Goal: Information Seeking & Learning: Learn about a topic

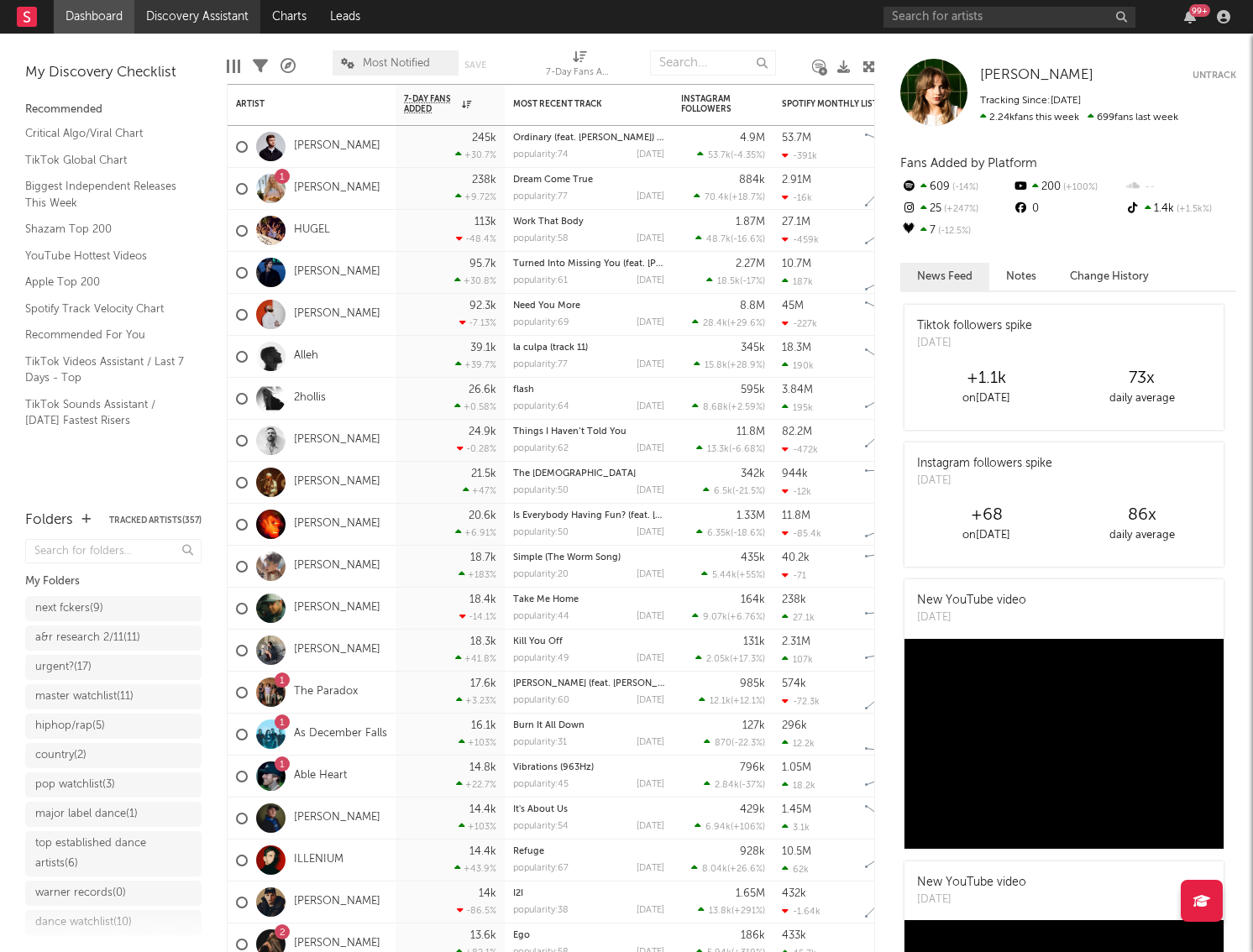
click at [225, 12] on link "Discovery Assistant" at bounding box center [198, 16] width 126 height 34
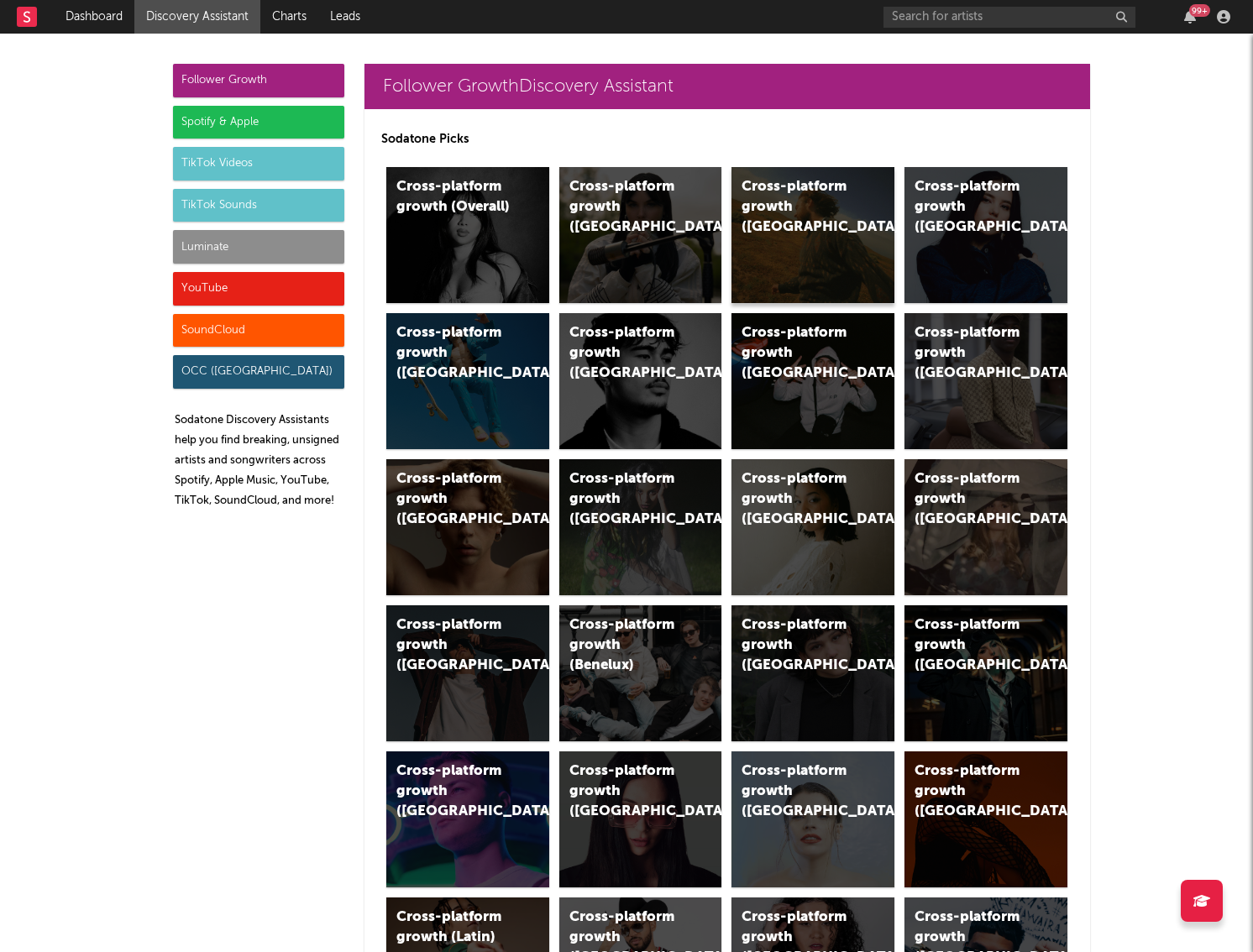
click at [788, 213] on div "Cross-platform growth (US)" at bounding box center [799, 207] width 114 height 60
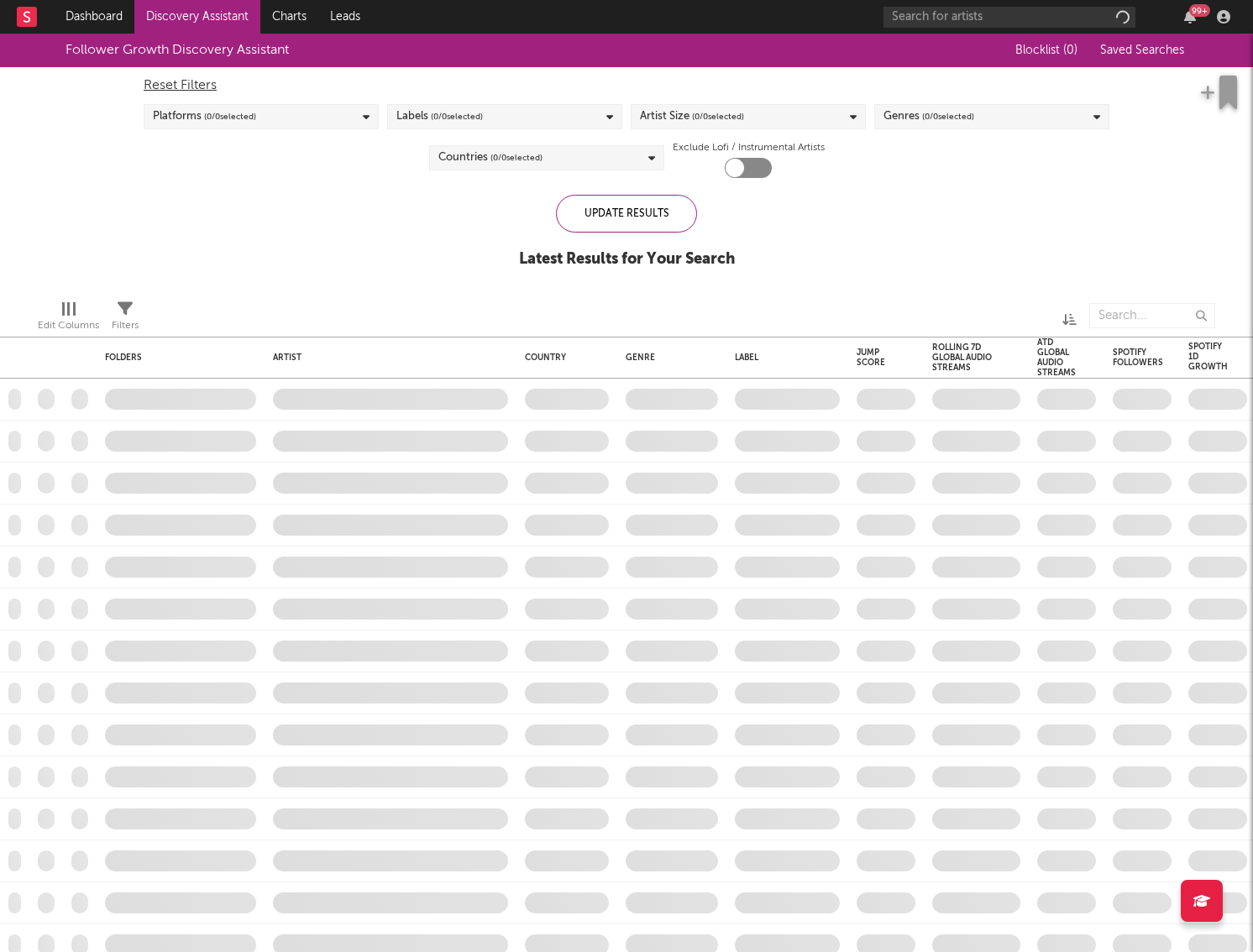
checkbox input "true"
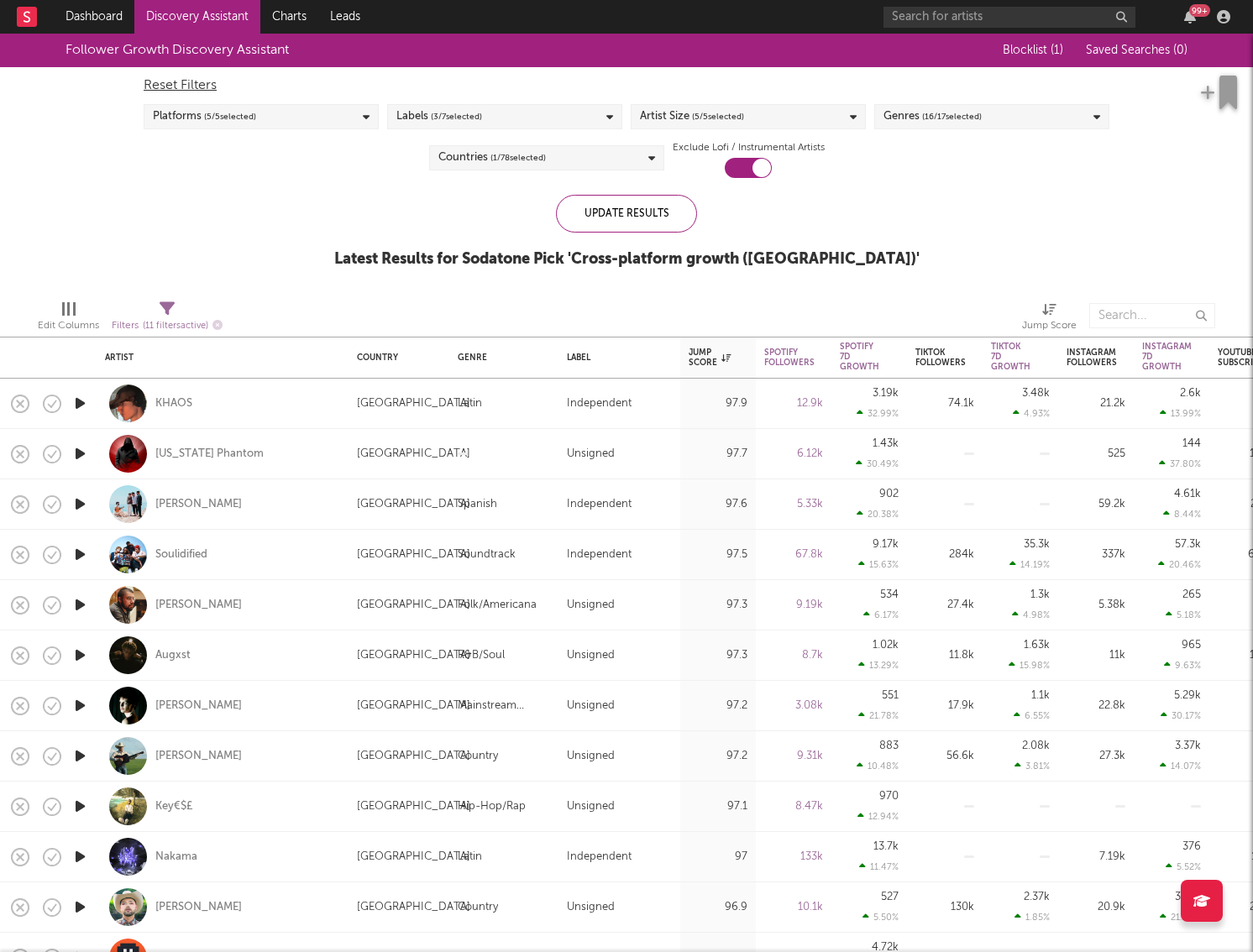
click at [79, 504] on icon "button" at bounding box center [80, 504] width 17 height 21
click at [79, 504] on icon "button" at bounding box center [79, 504] width 16 height 21
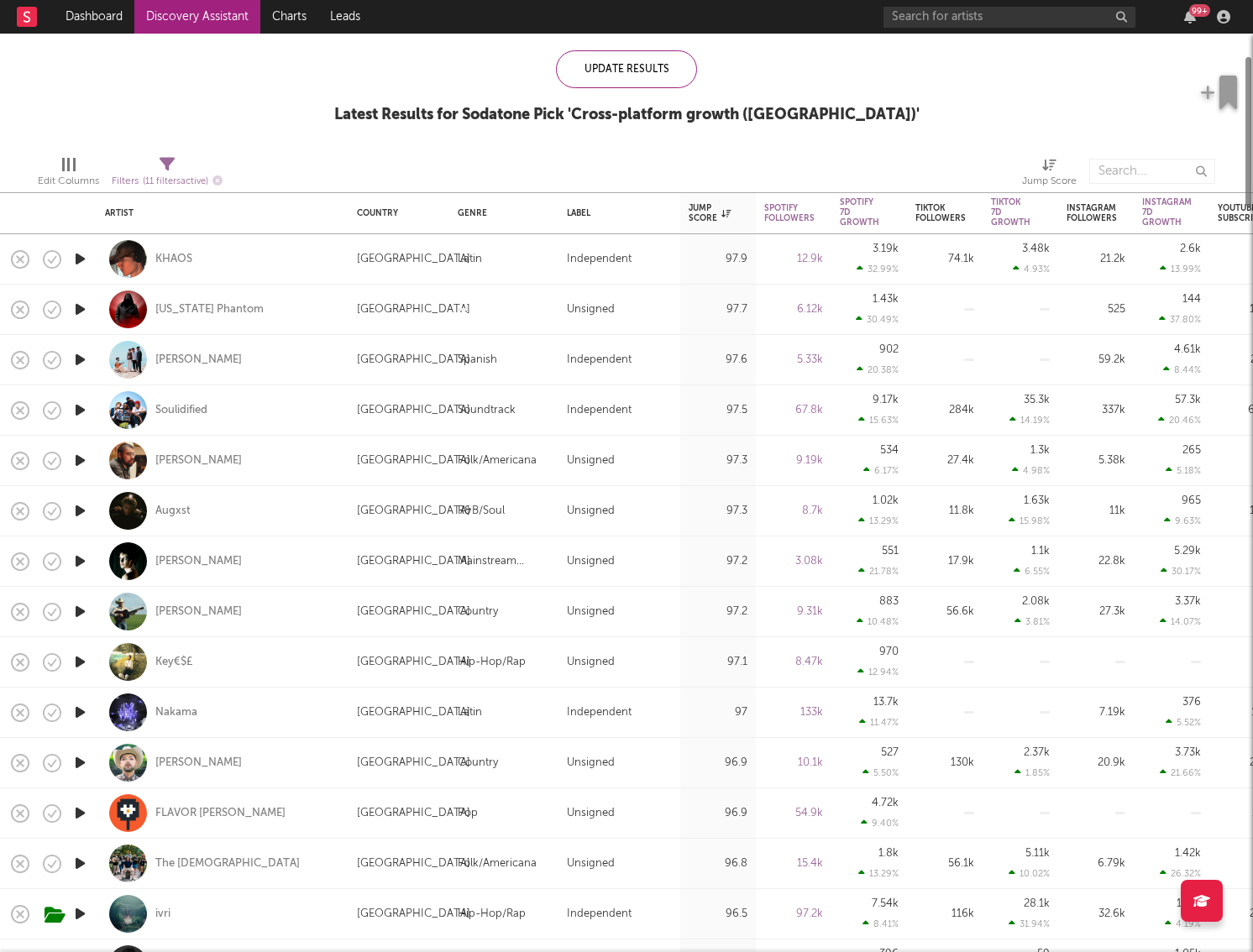
click at [80, 558] on icon "button" at bounding box center [80, 561] width 17 height 21
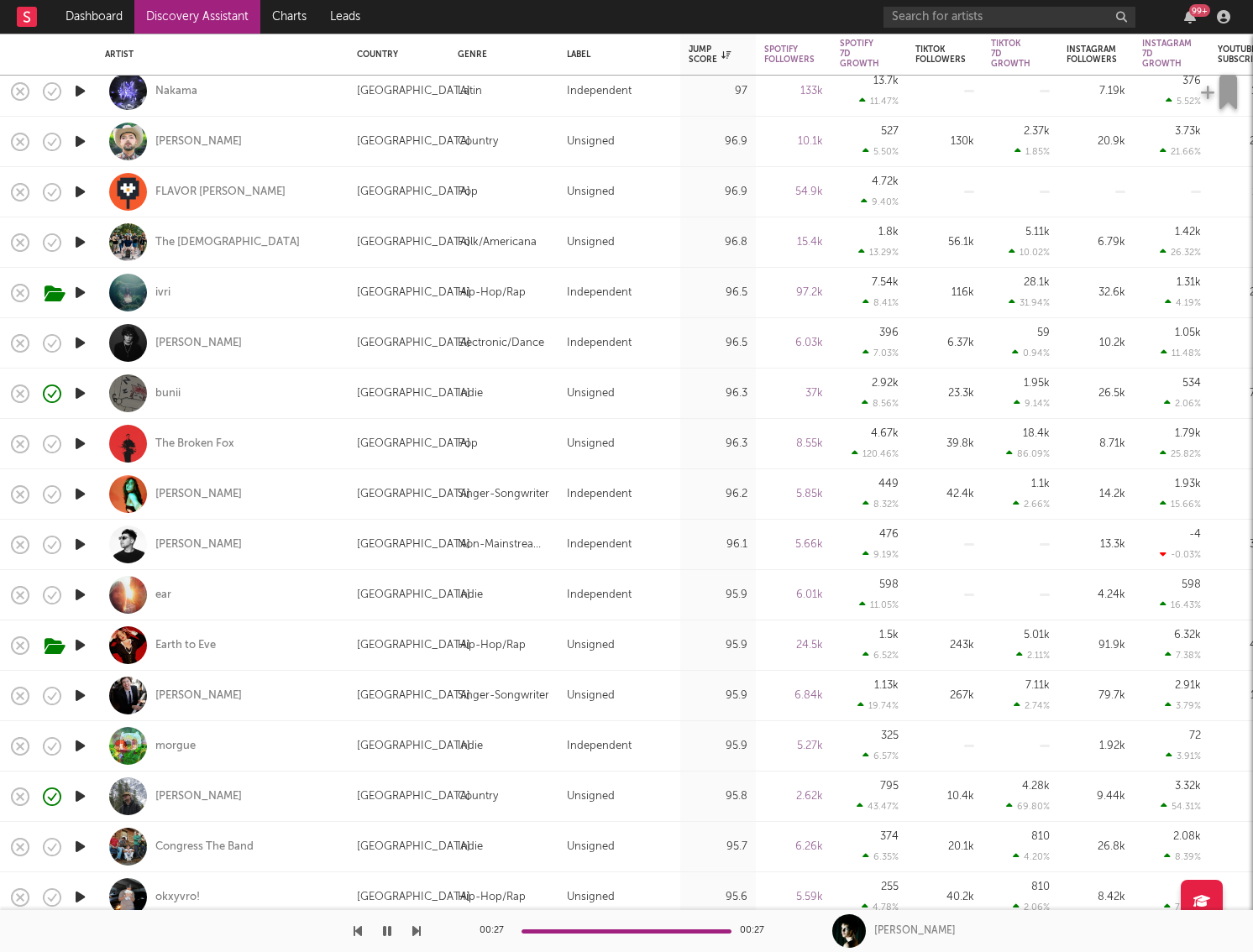
click at [75, 646] on icon "button" at bounding box center [80, 746] width 17 height 21
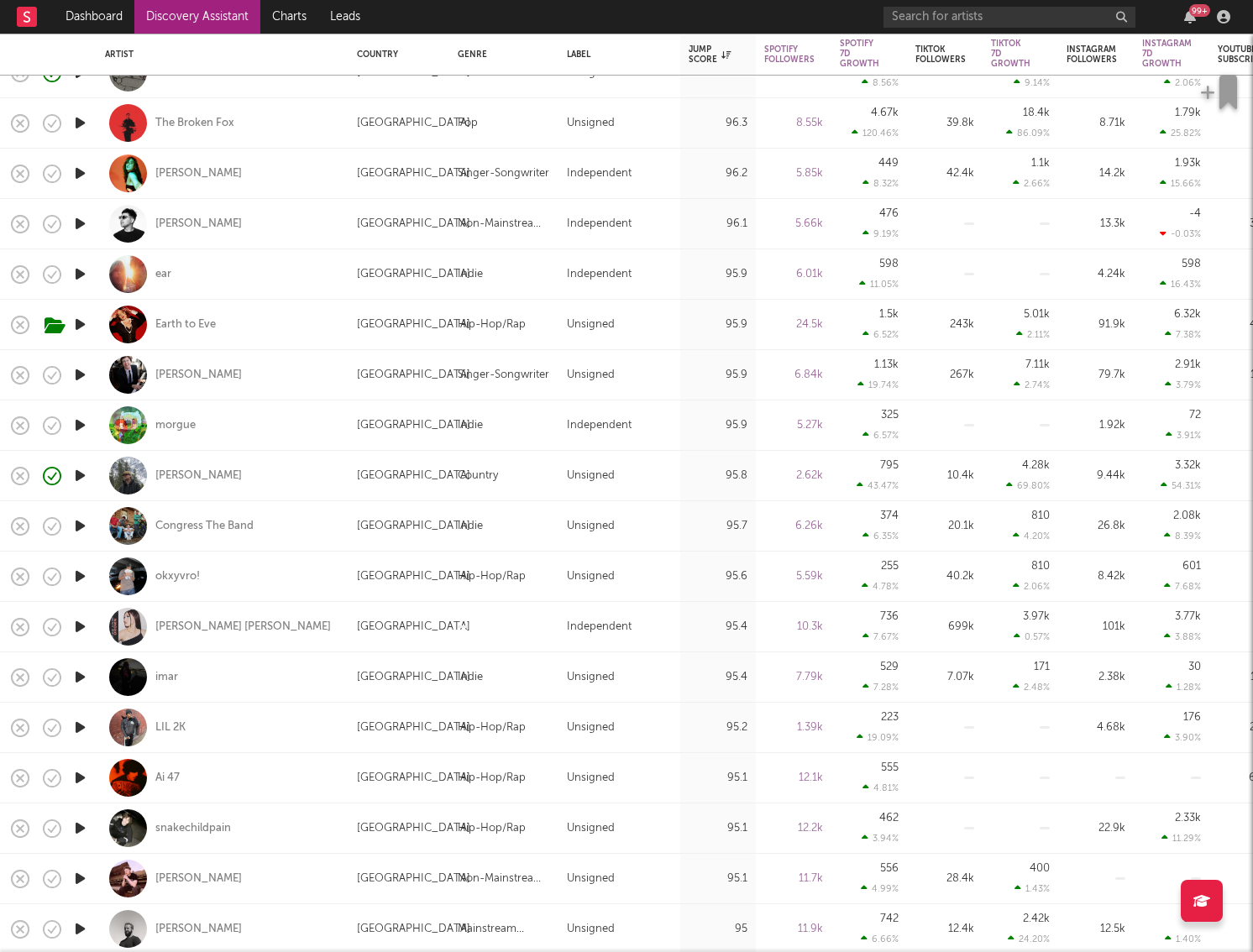
click at [84, 646] on icon "button" at bounding box center [80, 778] width 17 height 21
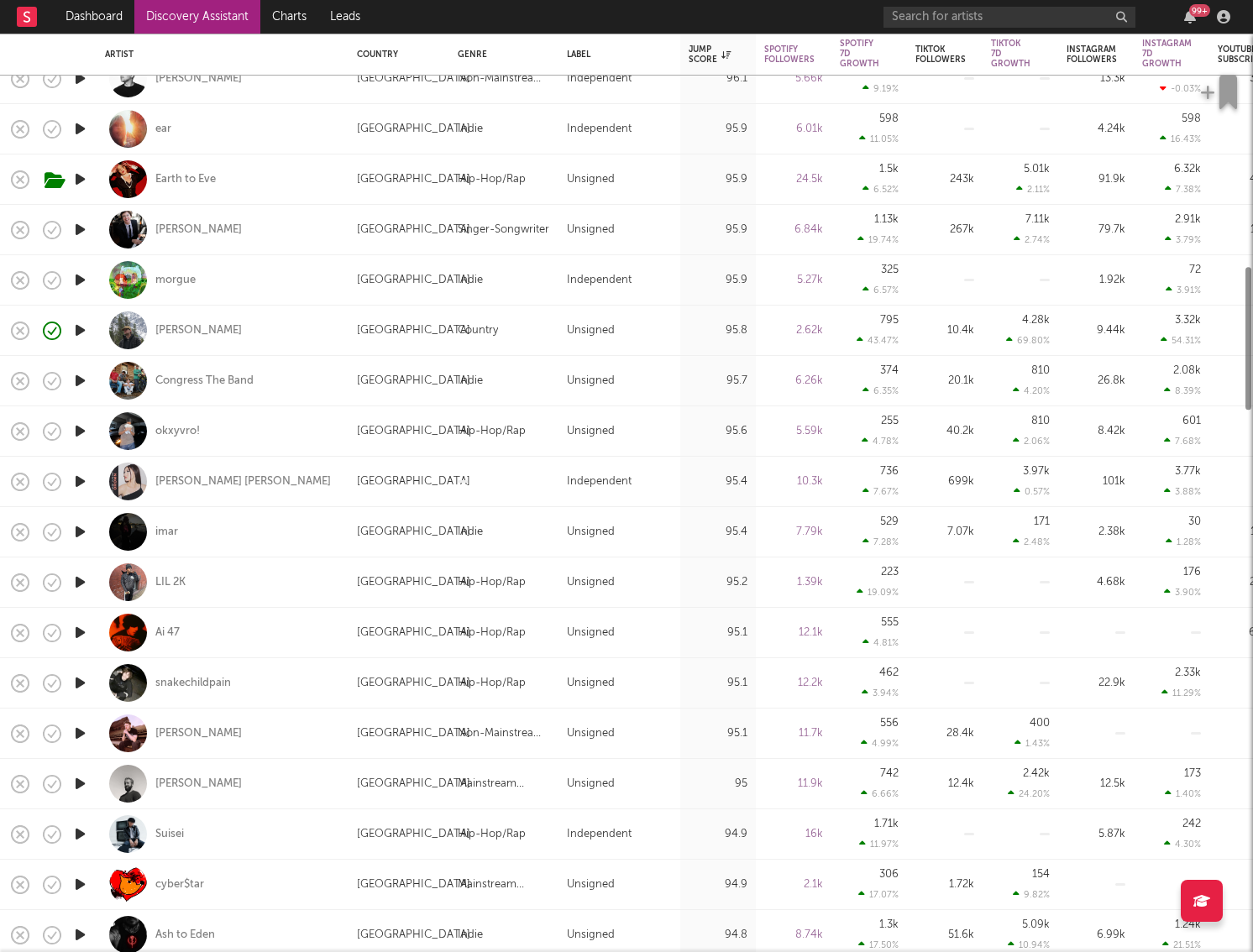
click at [84, 646] on icon "button" at bounding box center [80, 783] width 17 height 21
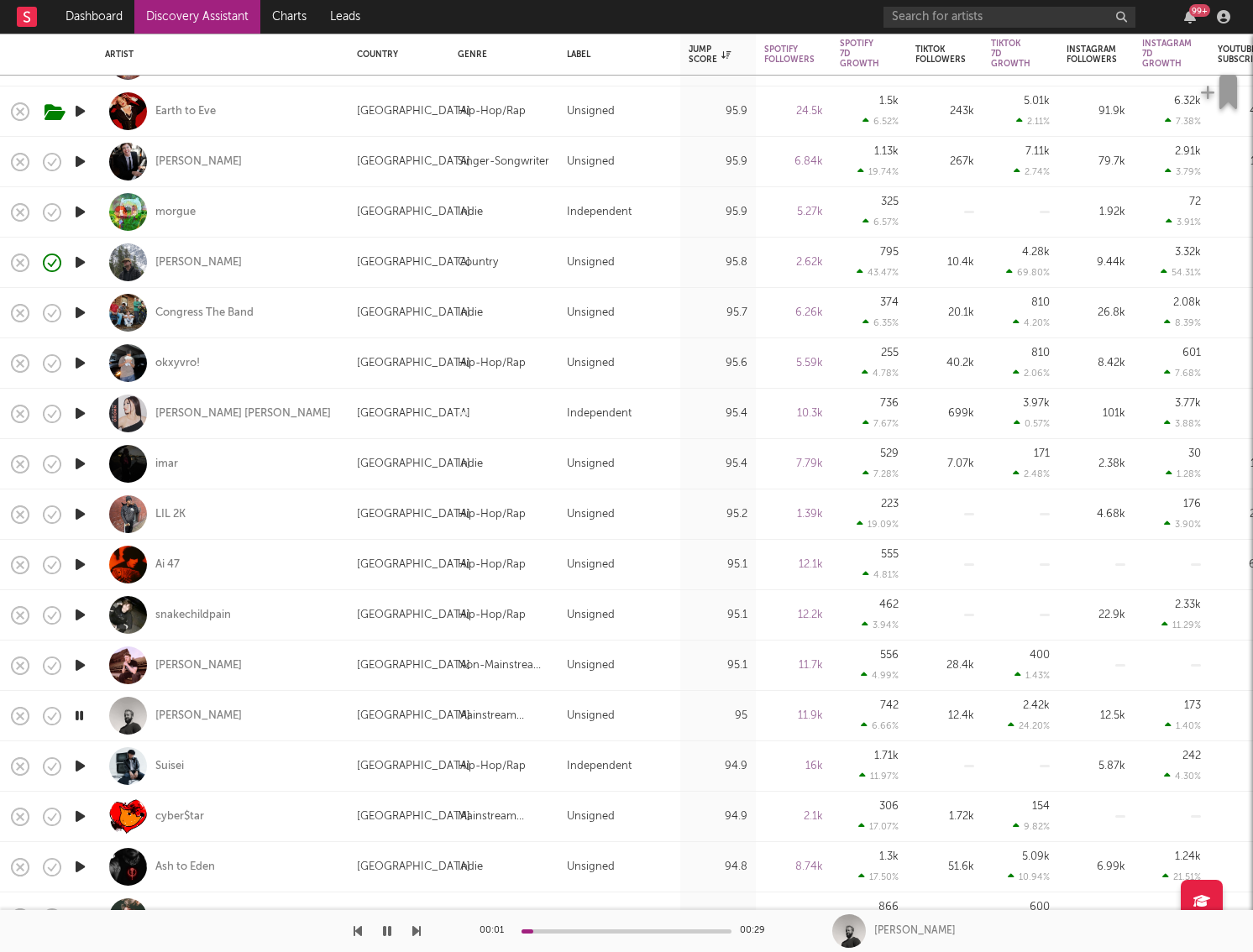
click at [82, 646] on icon "button" at bounding box center [80, 766] width 17 height 21
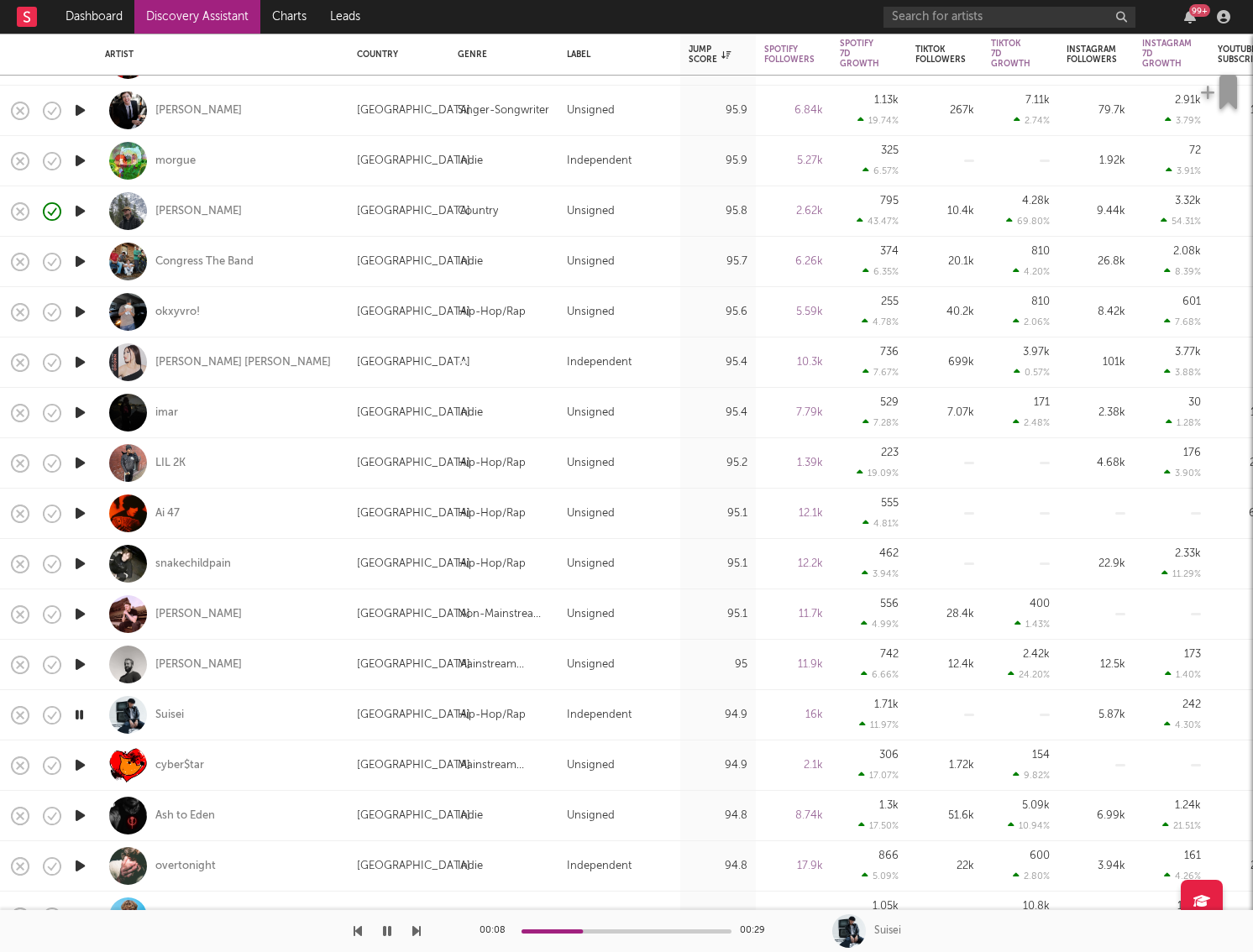
click at [77, 646] on icon "button" at bounding box center [80, 765] width 17 height 21
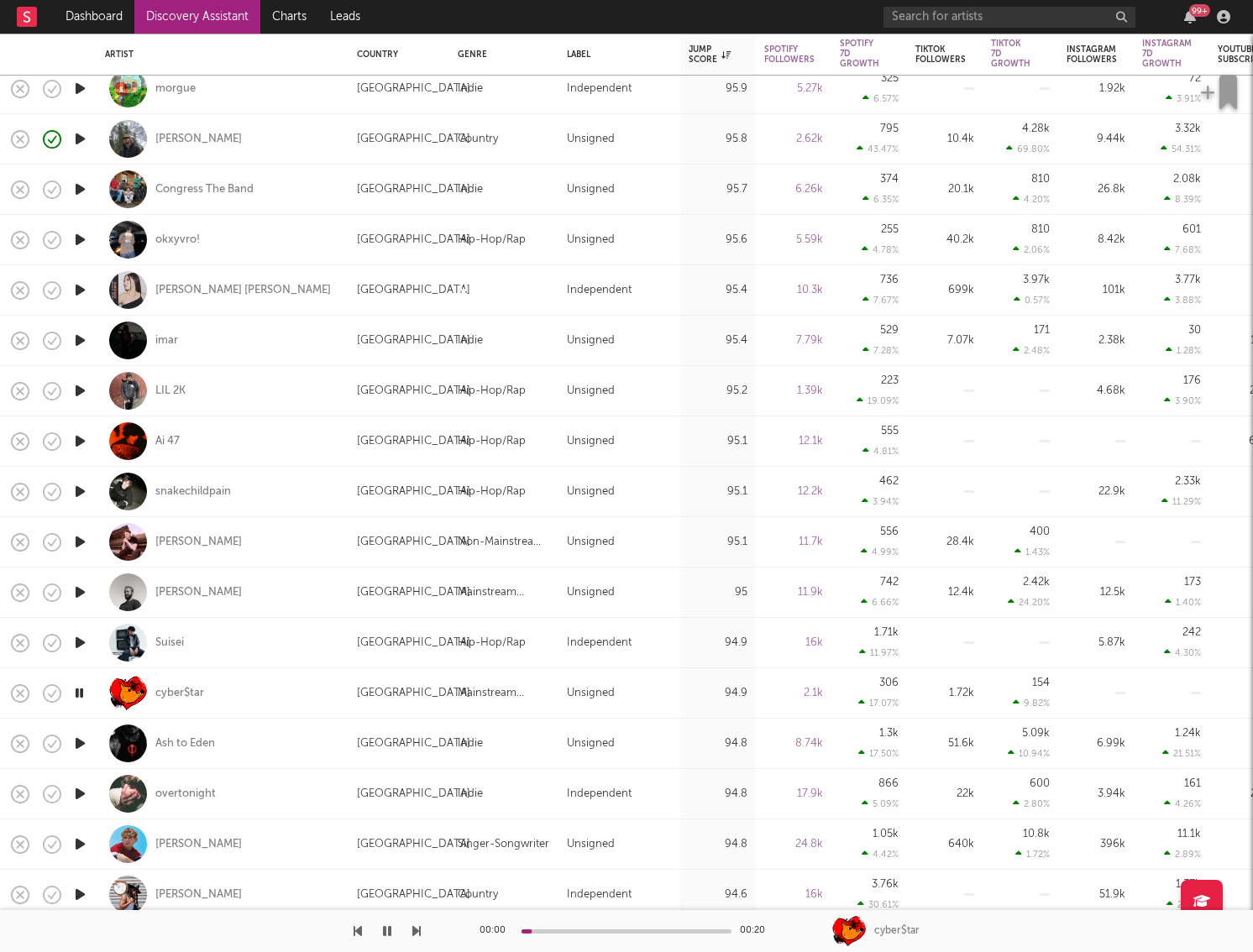
click at [77, 646] on icon "button" at bounding box center [80, 743] width 17 height 21
click at [81, 646] on icon "button" at bounding box center [80, 793] width 17 height 21
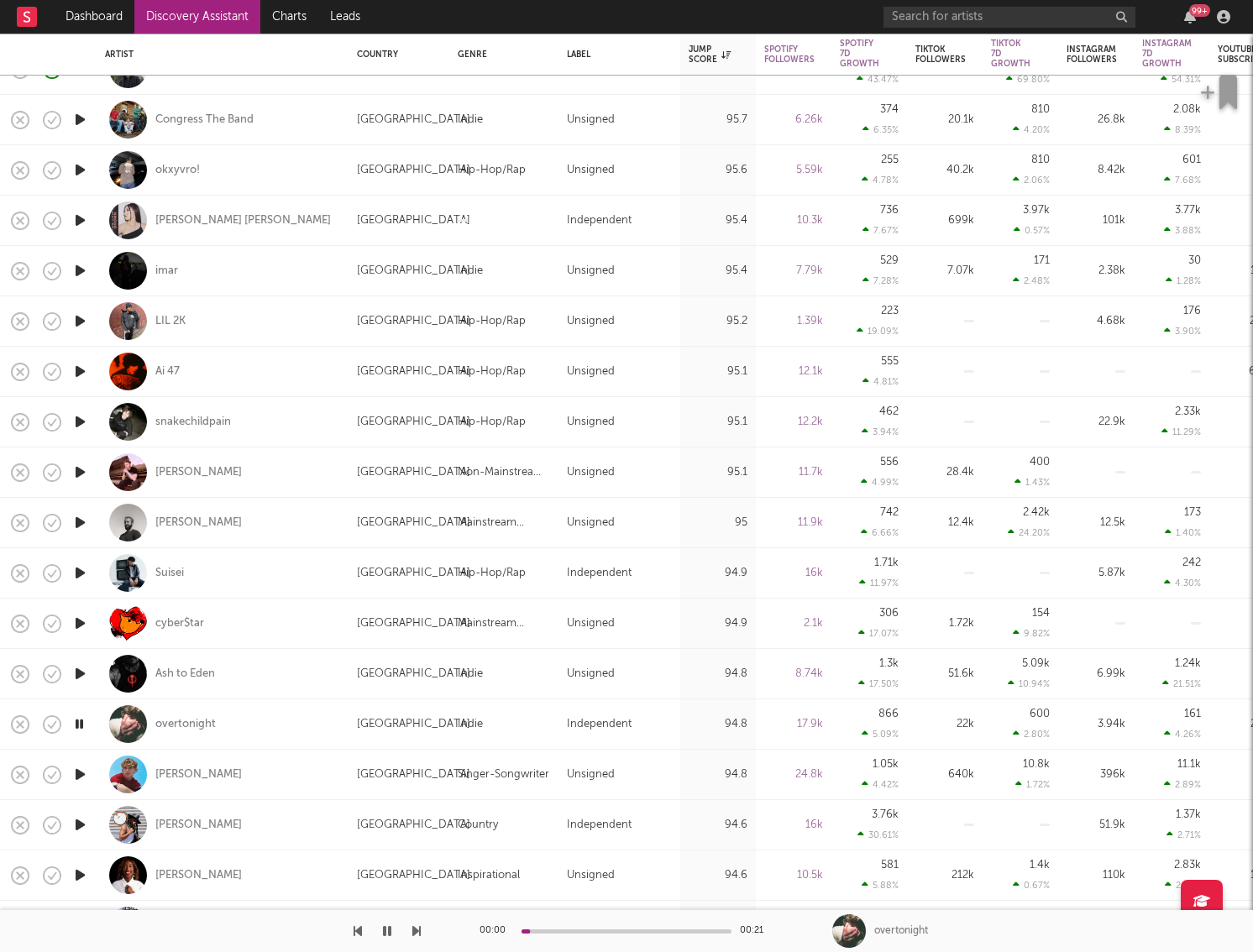
click at [79, 646] on div at bounding box center [79, 774] width 34 height 50
select select "1w"
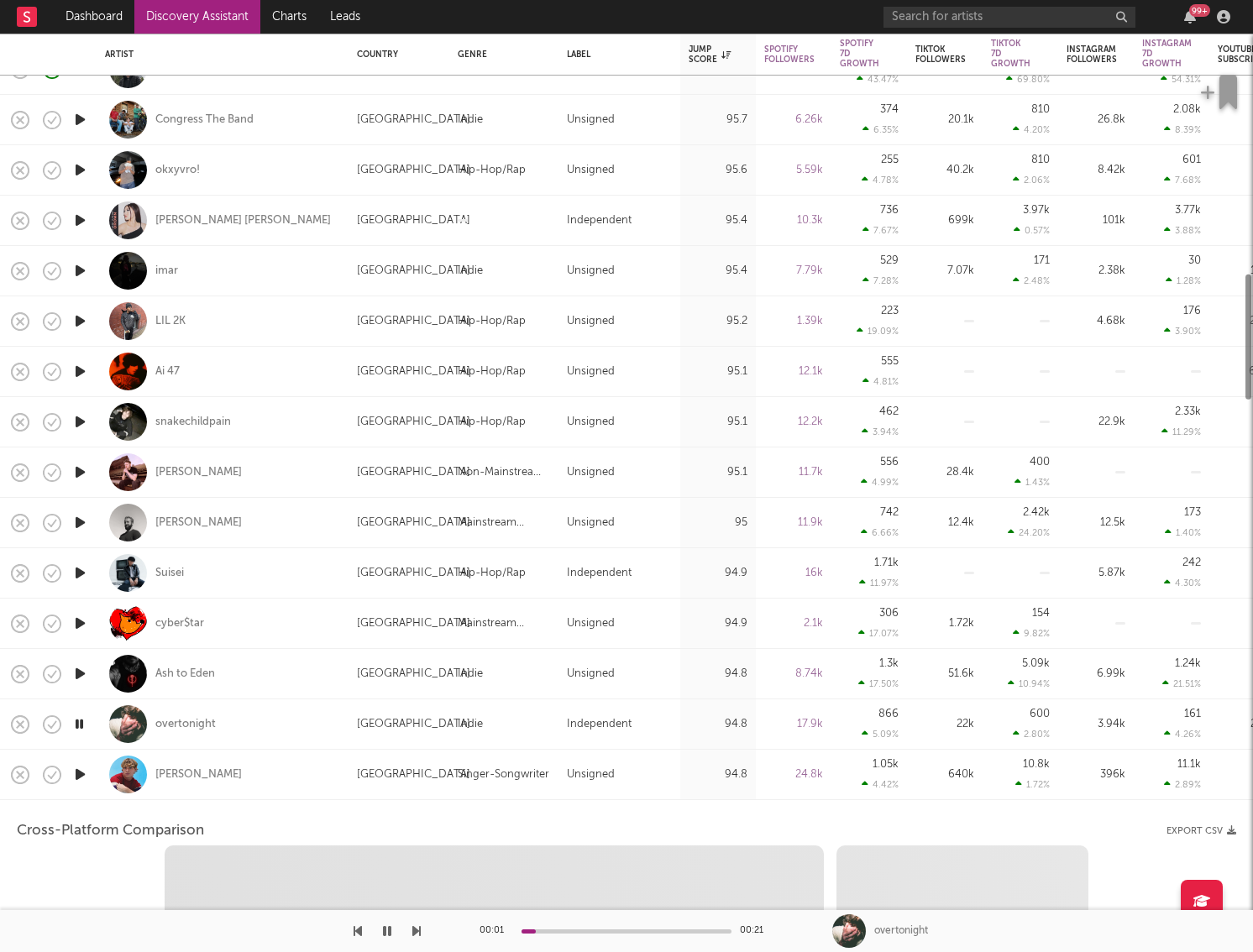
click at [79, 646] on icon "button" at bounding box center [80, 774] width 17 height 21
select select "6m"
click at [295, 646] on div "Landon Boyce" at bounding box center [223, 773] width 235 height 49
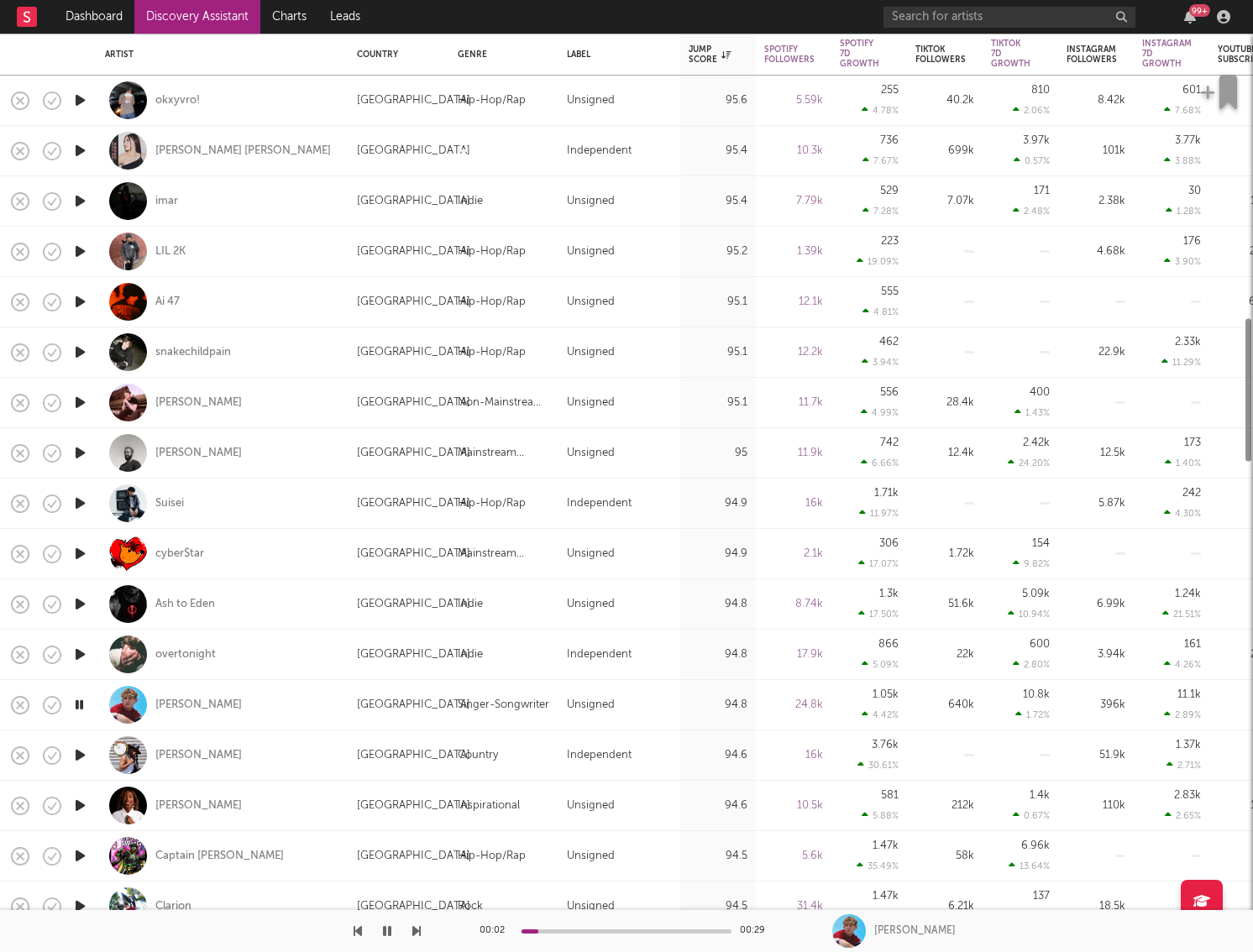
click at [73, 646] on icon "button" at bounding box center [80, 754] width 17 height 21
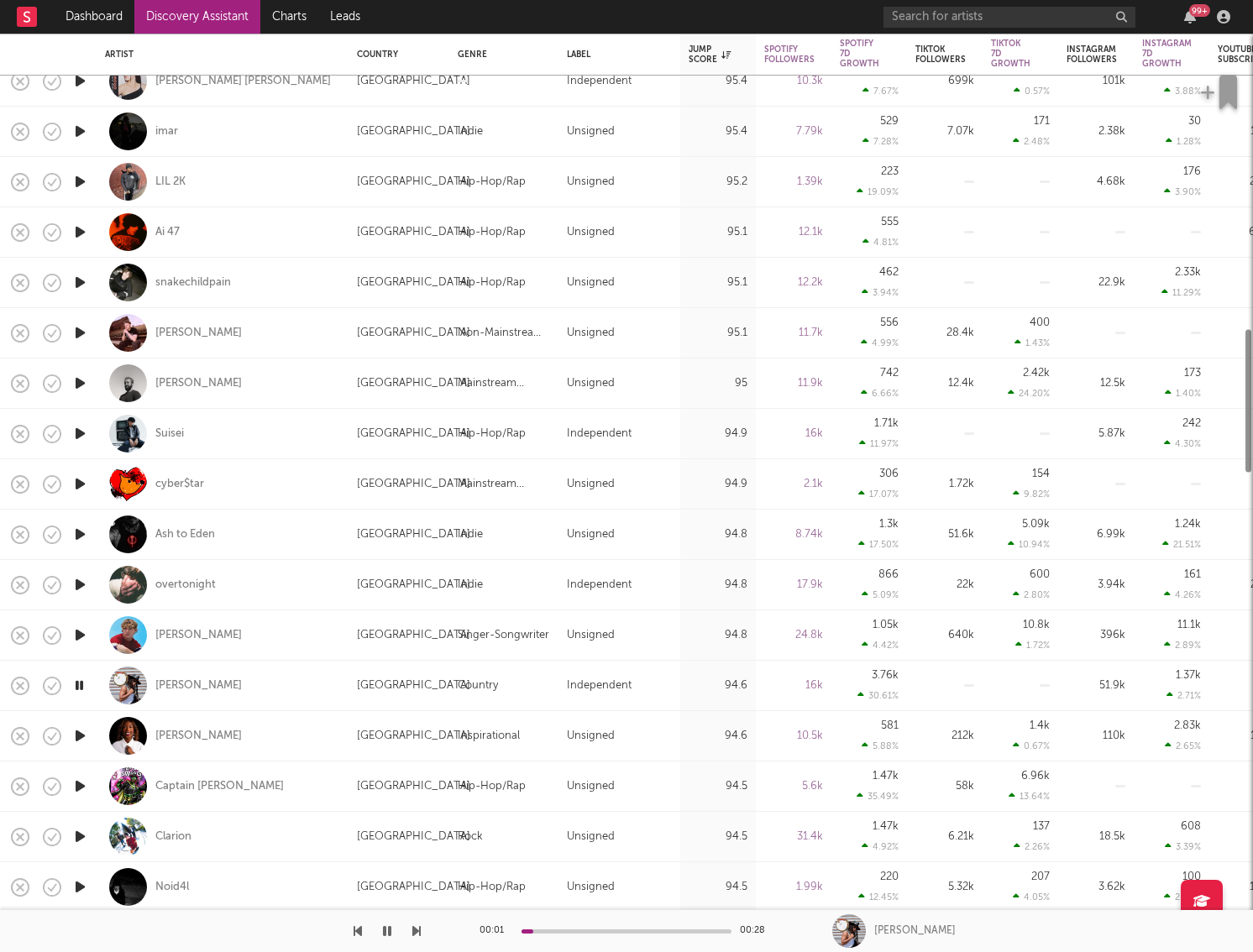
click at [78, 646] on icon "button" at bounding box center [80, 735] width 17 height 21
click at [79, 646] on icon "button" at bounding box center [80, 785] width 17 height 21
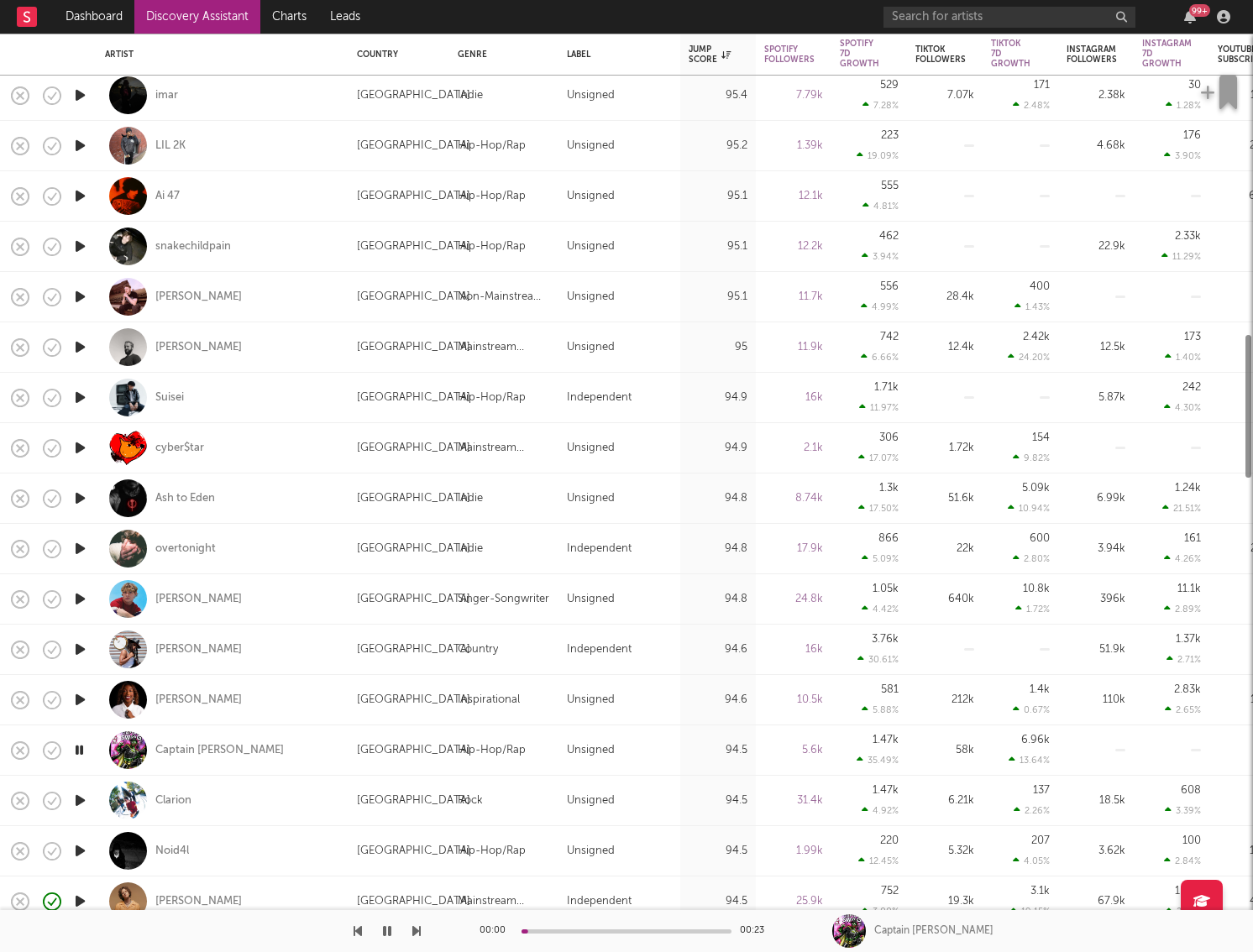
click at [77, 646] on icon "button" at bounding box center [80, 800] width 17 height 21
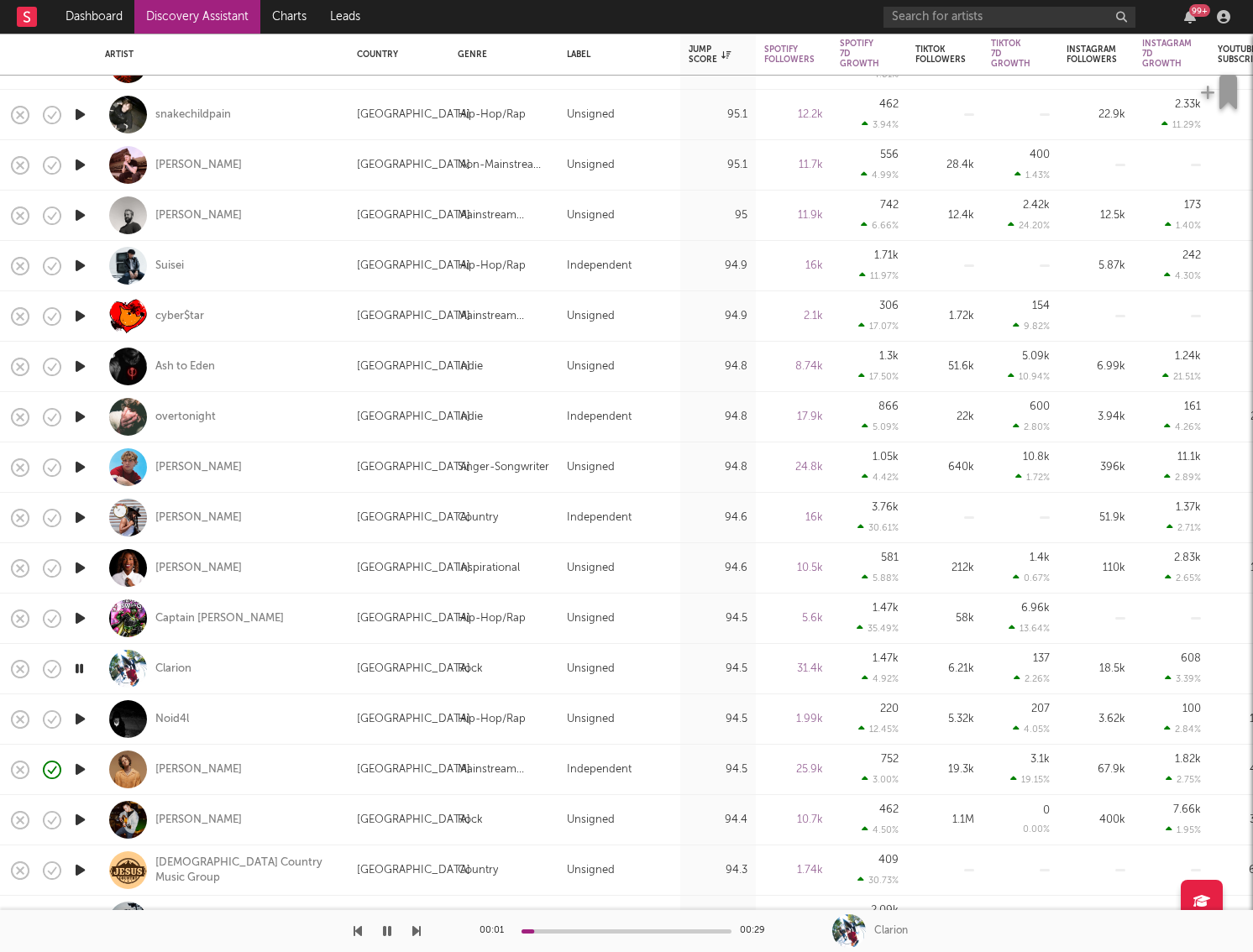
click at [83, 646] on icon "button" at bounding box center [80, 819] width 17 height 21
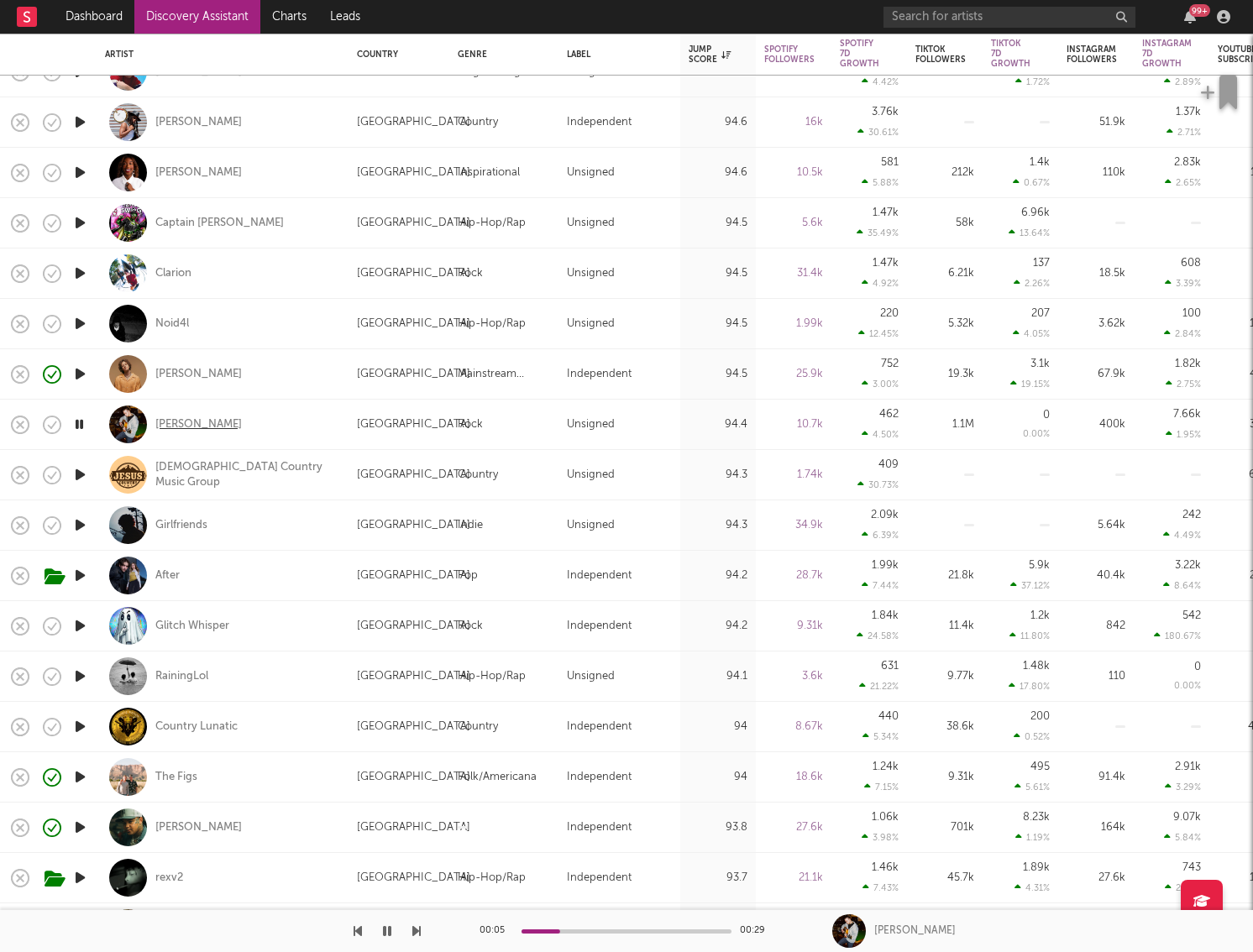
click at [189, 422] on div "Shane Appell" at bounding box center [199, 425] width 86 height 16
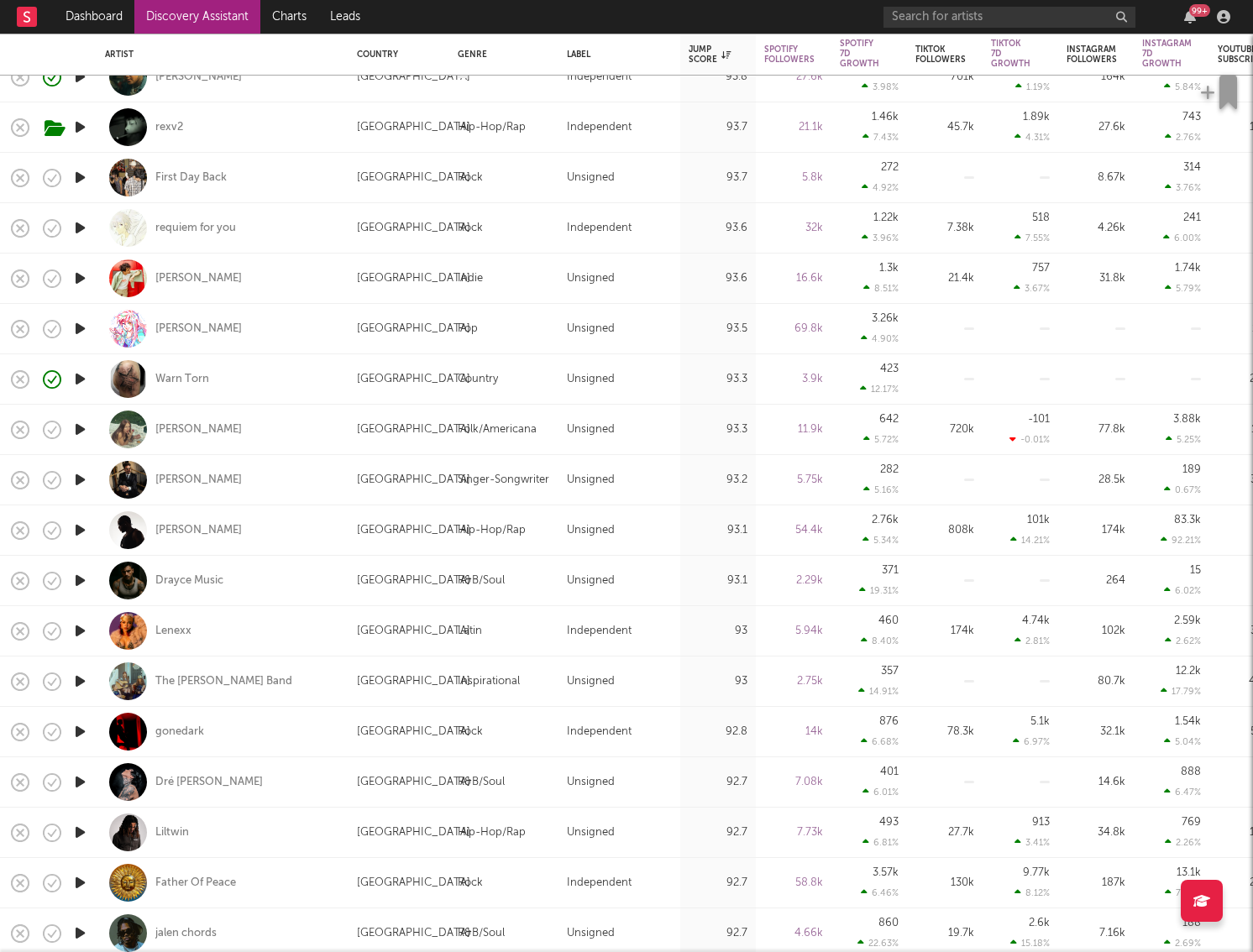
click at [82, 646] on icon "button" at bounding box center [80, 832] width 17 height 21
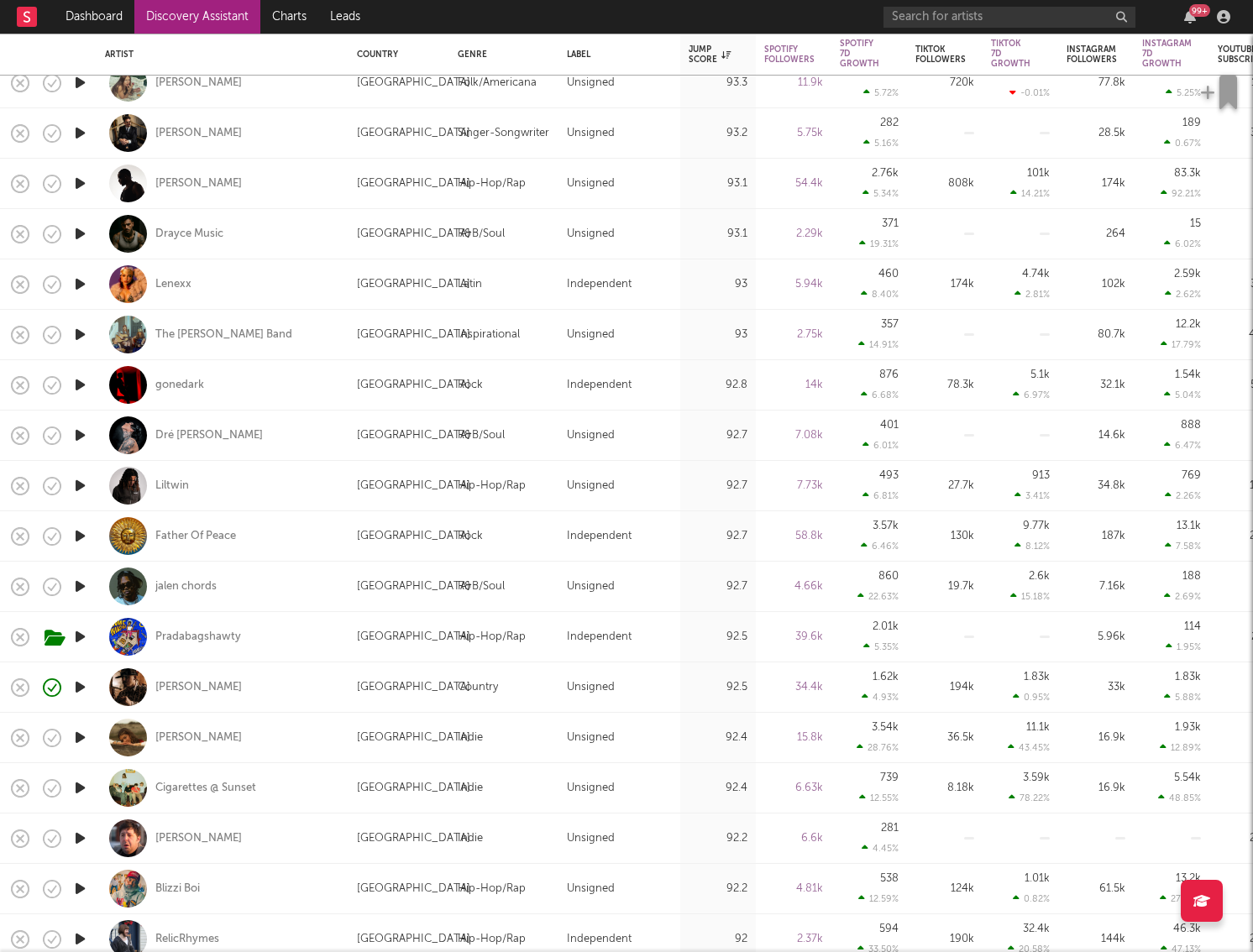
click at [81, 646] on icon "button" at bounding box center [80, 737] width 17 height 21
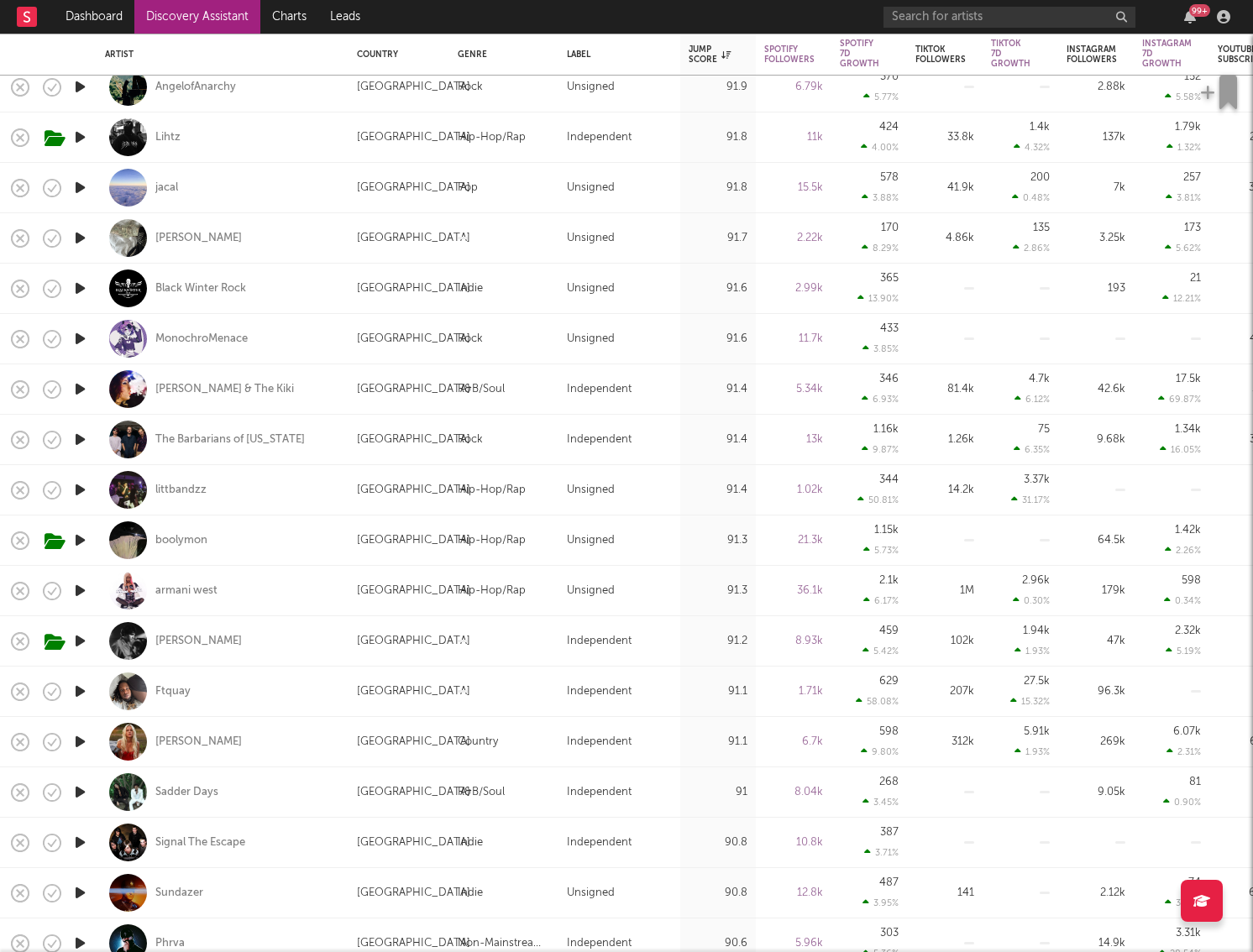
click at [78, 596] on icon "button" at bounding box center [80, 590] width 17 height 21
click at [78, 646] on icon "button" at bounding box center [80, 691] width 17 height 21
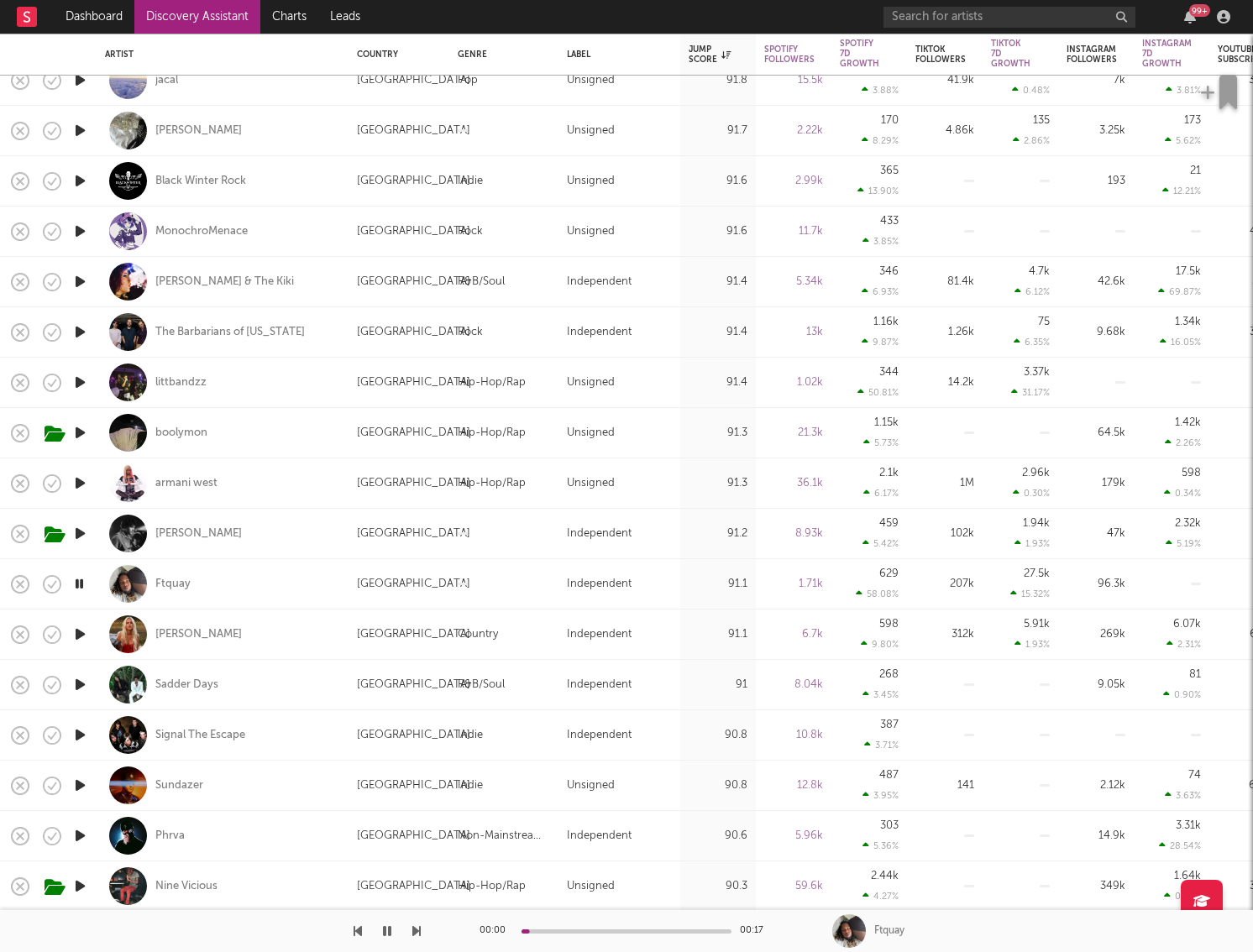
click at [79, 646] on icon "button" at bounding box center [80, 684] width 17 height 21
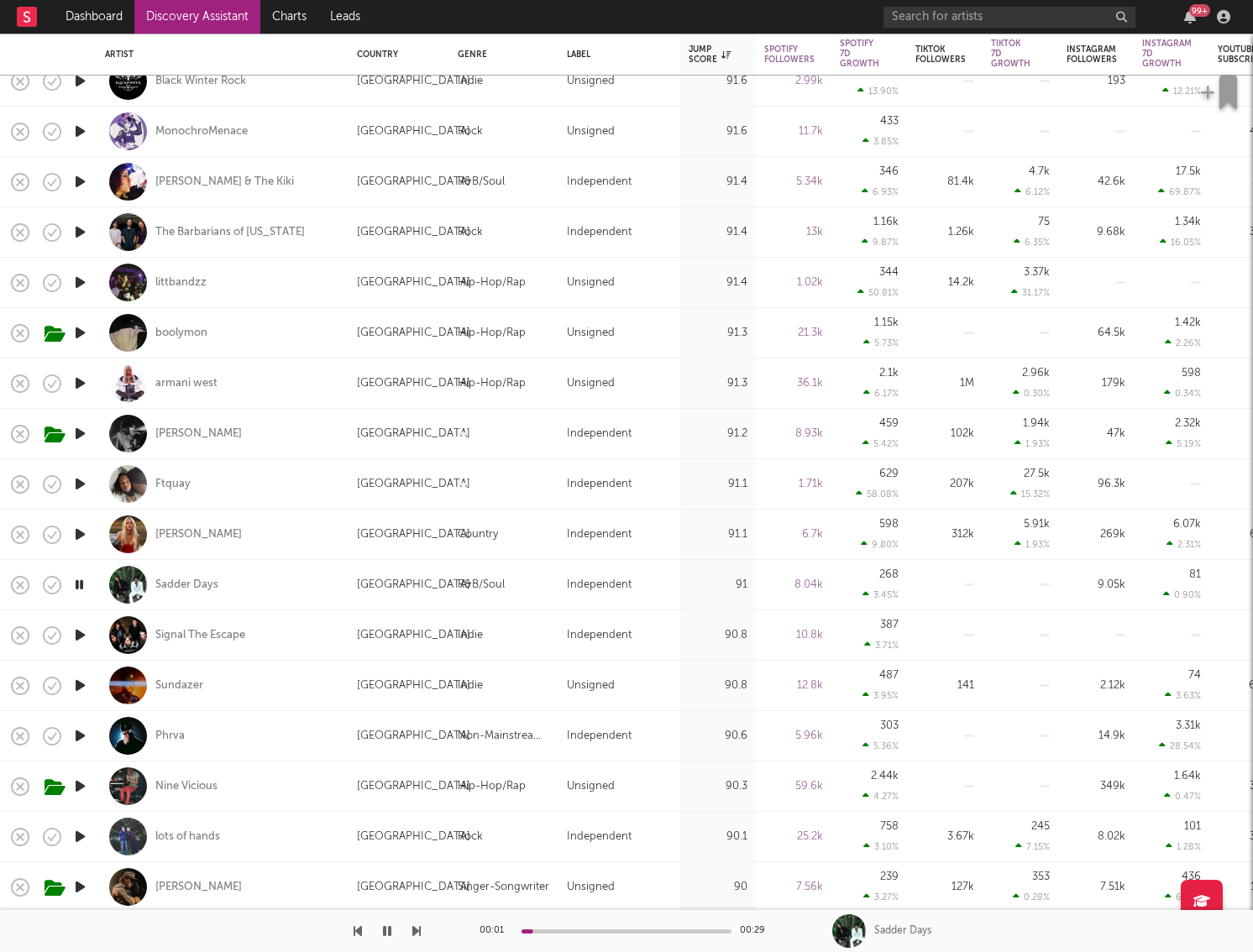
click at [81, 632] on icon "button" at bounding box center [80, 634] width 17 height 21
click at [80, 646] on icon "button" at bounding box center [80, 685] width 17 height 21
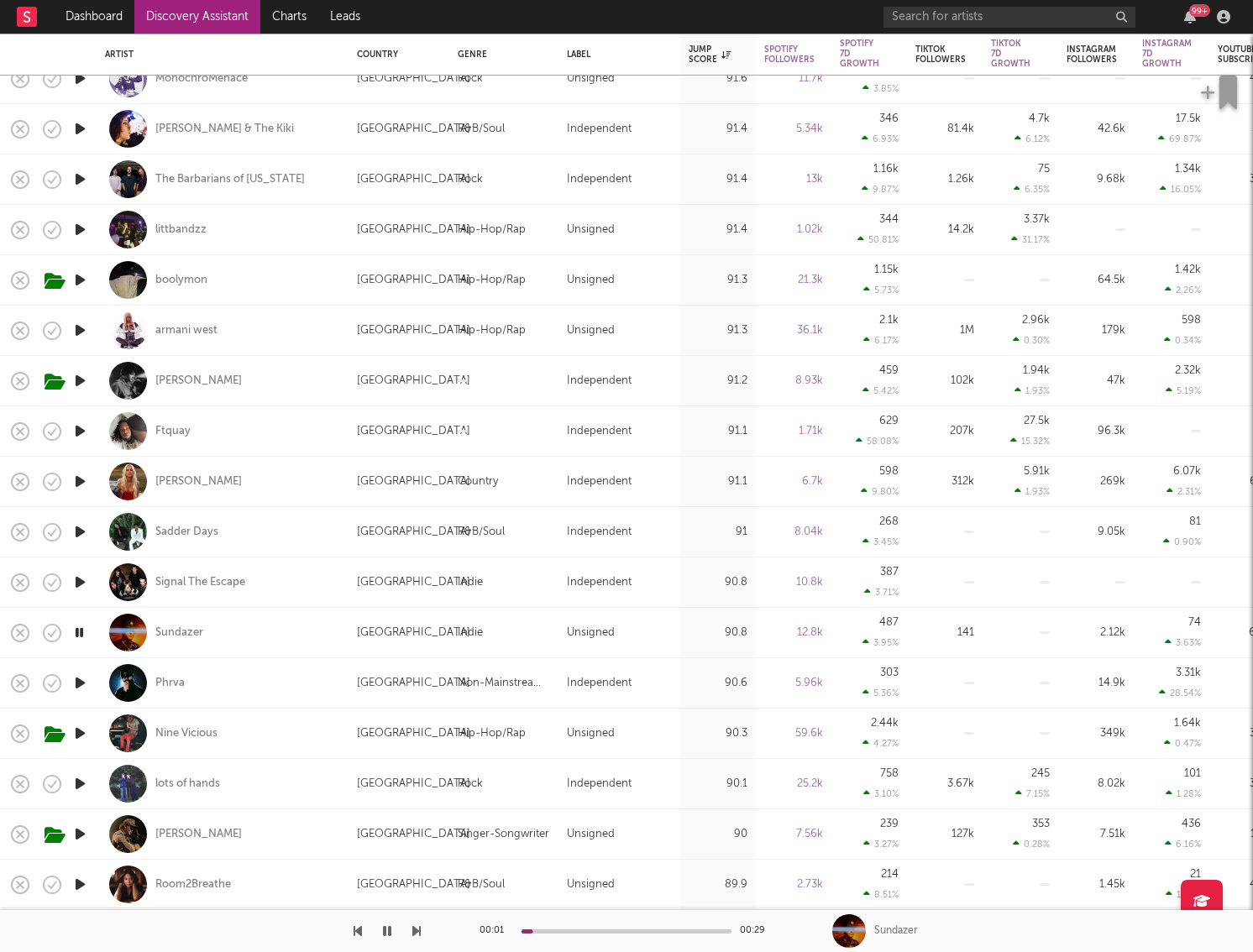
click at [80, 646] on icon "button" at bounding box center [80, 683] width 17 height 21
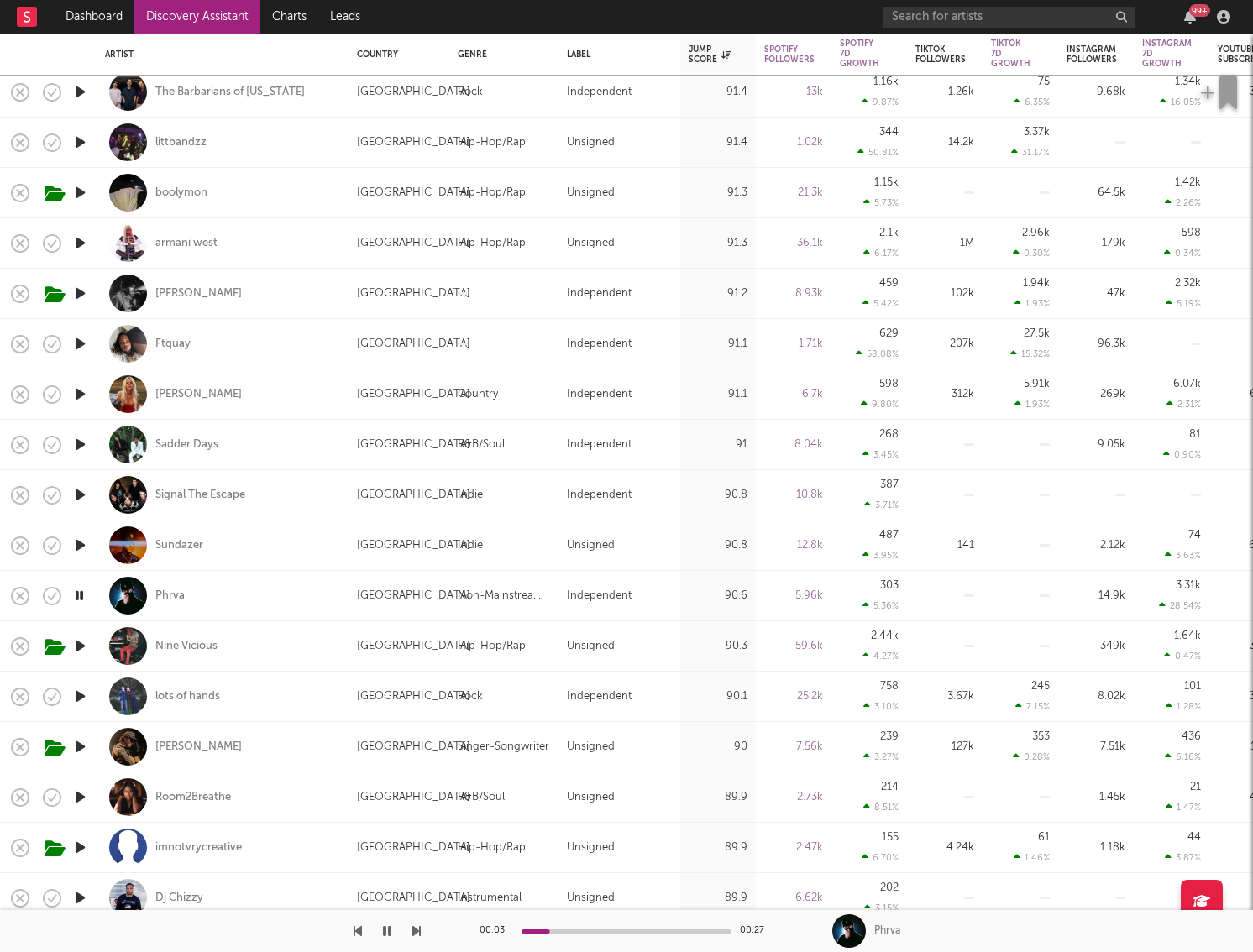
click at [77, 646] on icon "button" at bounding box center [80, 797] width 17 height 21
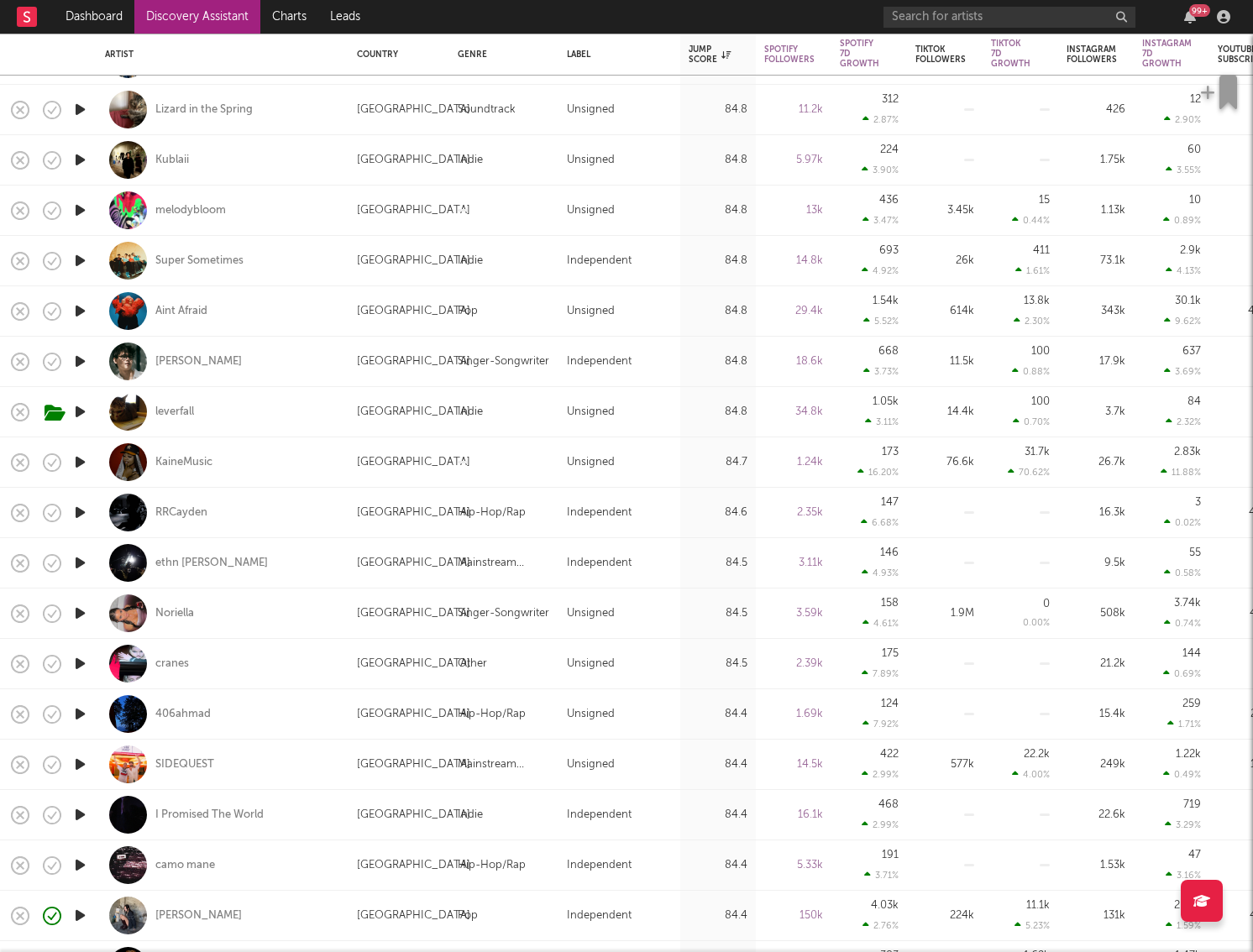
click at [78, 510] on icon "button" at bounding box center [80, 512] width 17 height 21
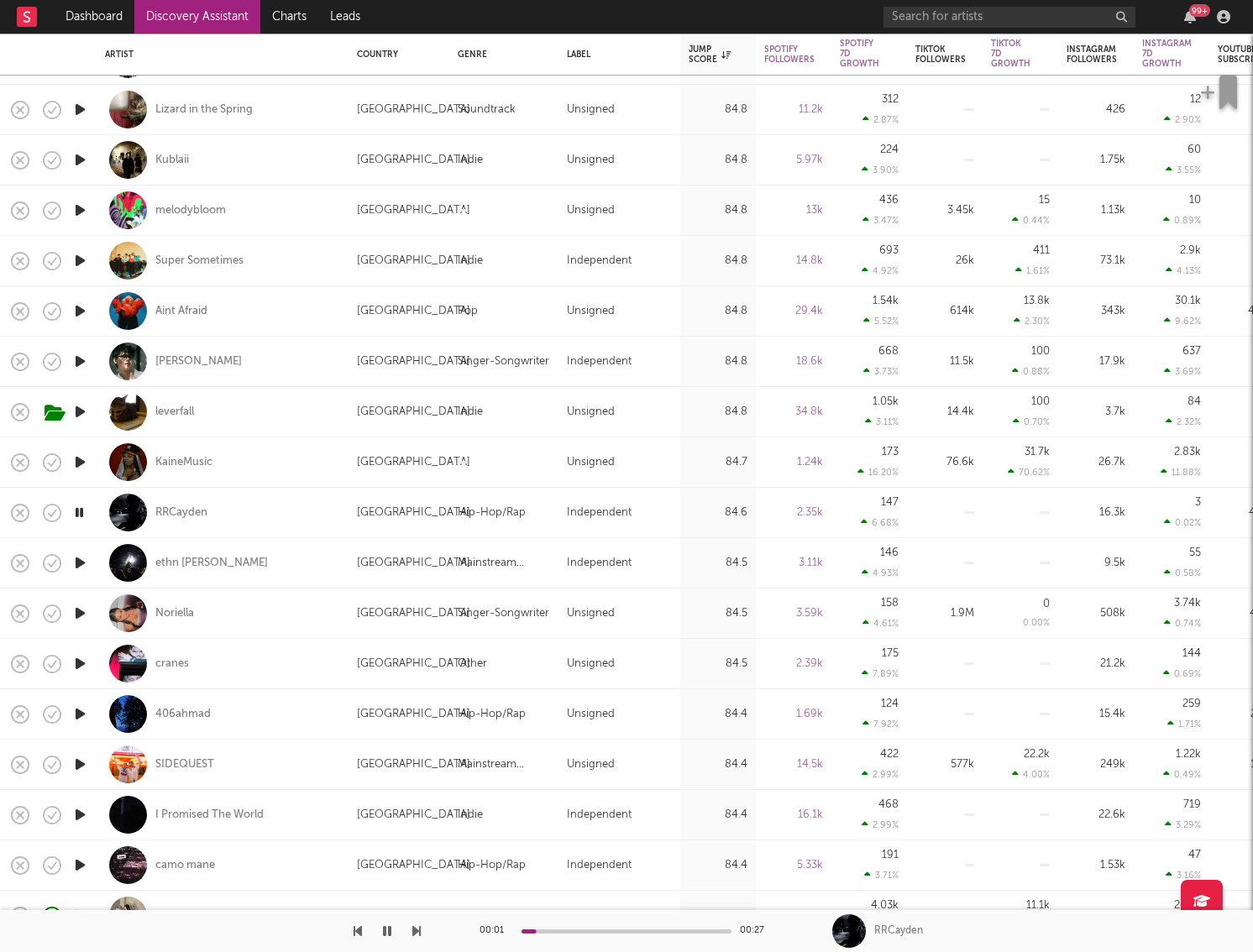
click at [79, 362] on icon "button" at bounding box center [80, 361] width 17 height 21
click at [75, 304] on icon "button" at bounding box center [80, 311] width 17 height 21
click at [178, 311] on div "Aint Afraid" at bounding box center [181, 312] width 52 height 16
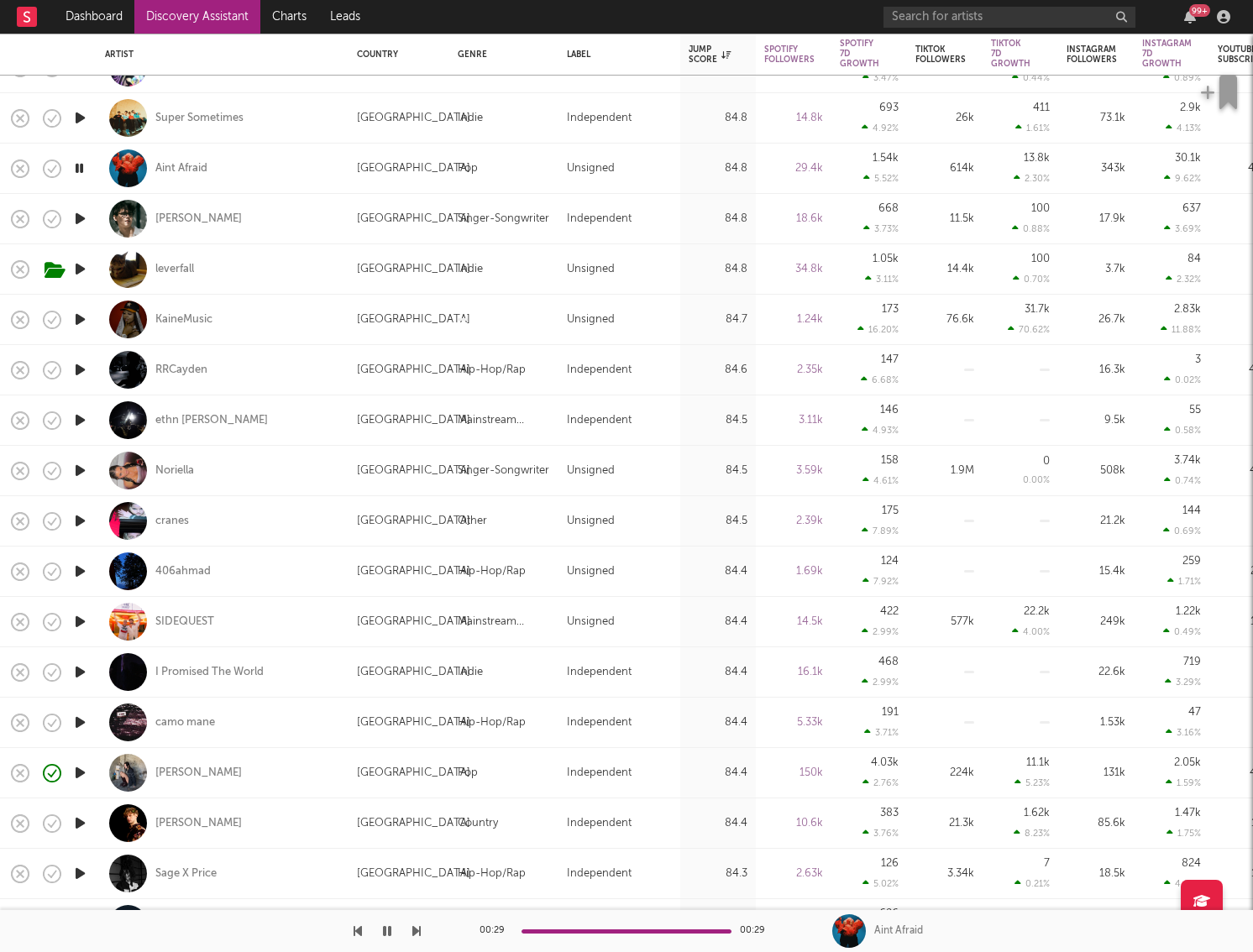
click at [80, 366] on icon "button" at bounding box center [80, 369] width 17 height 21
click at [76, 424] on icon "button" at bounding box center [80, 419] width 17 height 21
click at [76, 646] on icon "button" at bounding box center [80, 671] width 17 height 21
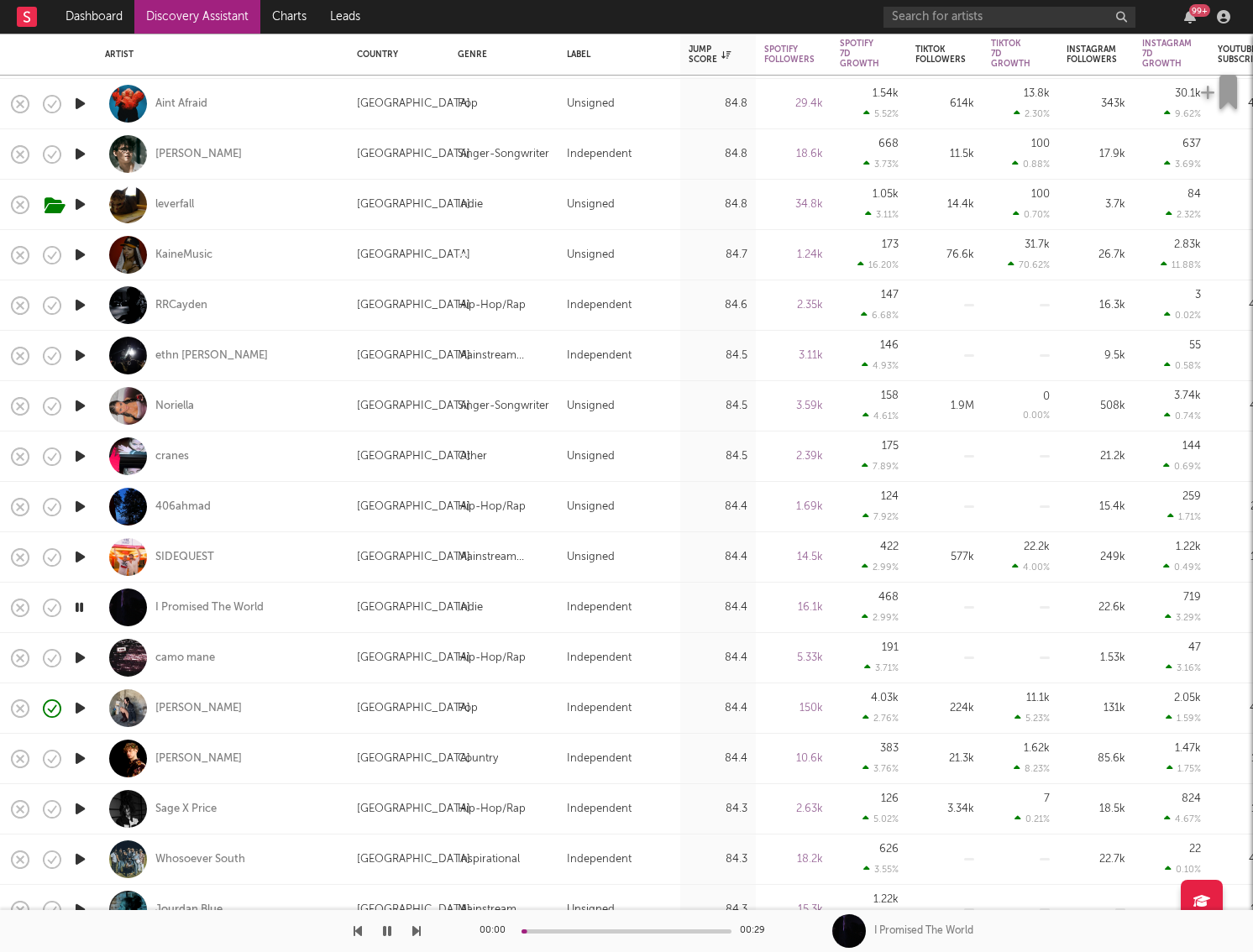
click at [76, 646] on icon "button" at bounding box center [80, 708] width 17 height 21
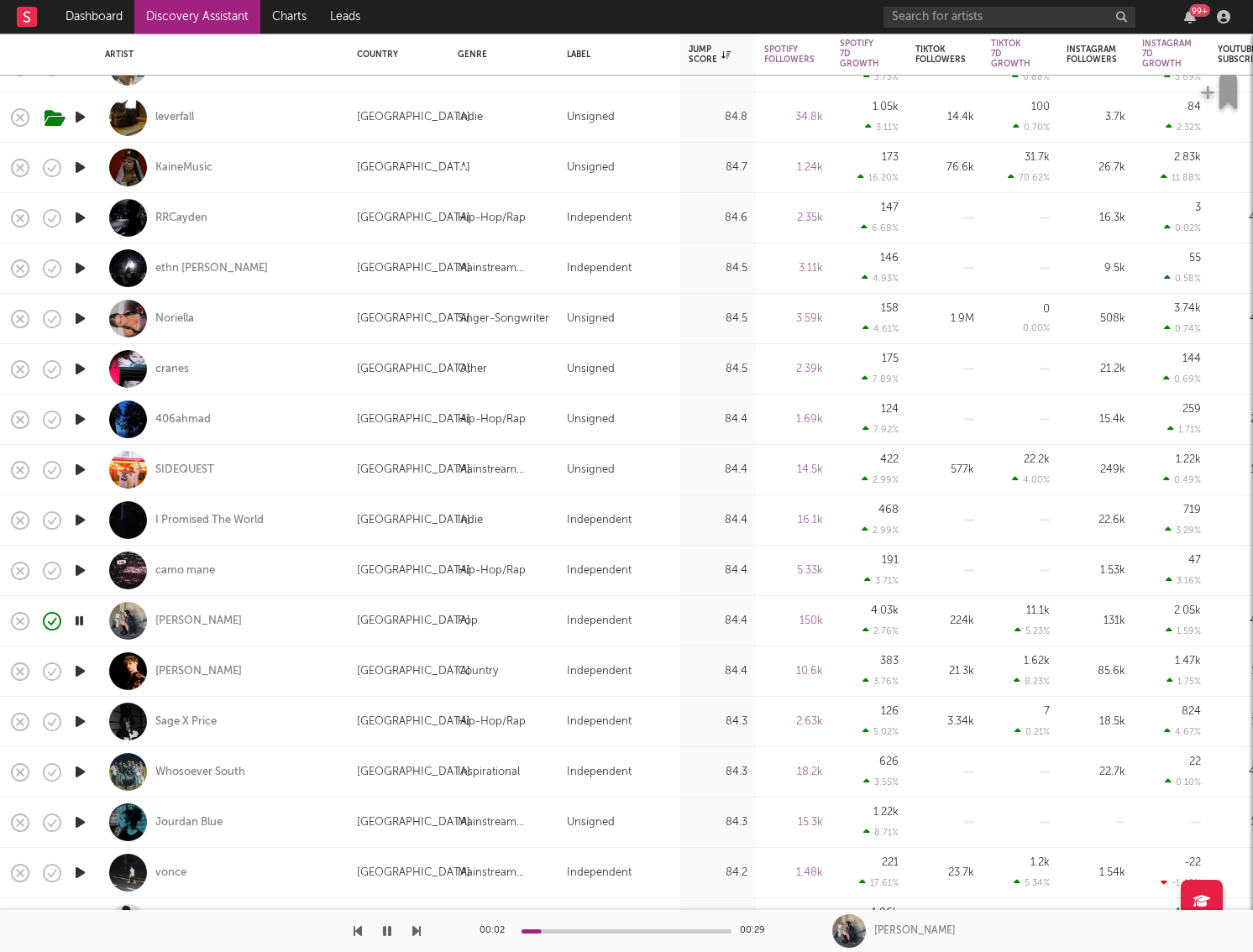
click at [80, 646] on icon "button" at bounding box center [80, 671] width 17 height 21
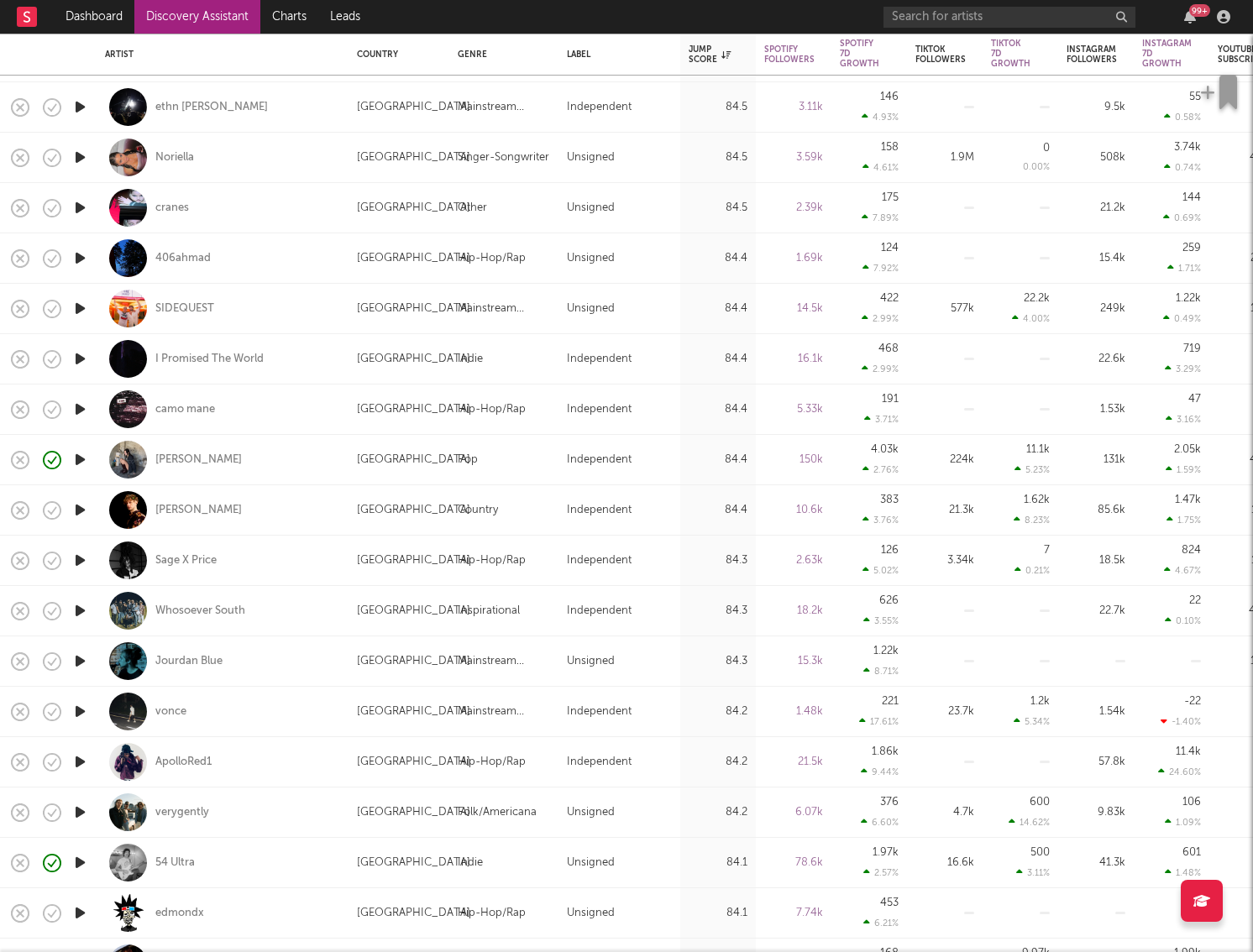
click at [78, 646] on icon "button" at bounding box center [80, 711] width 17 height 21
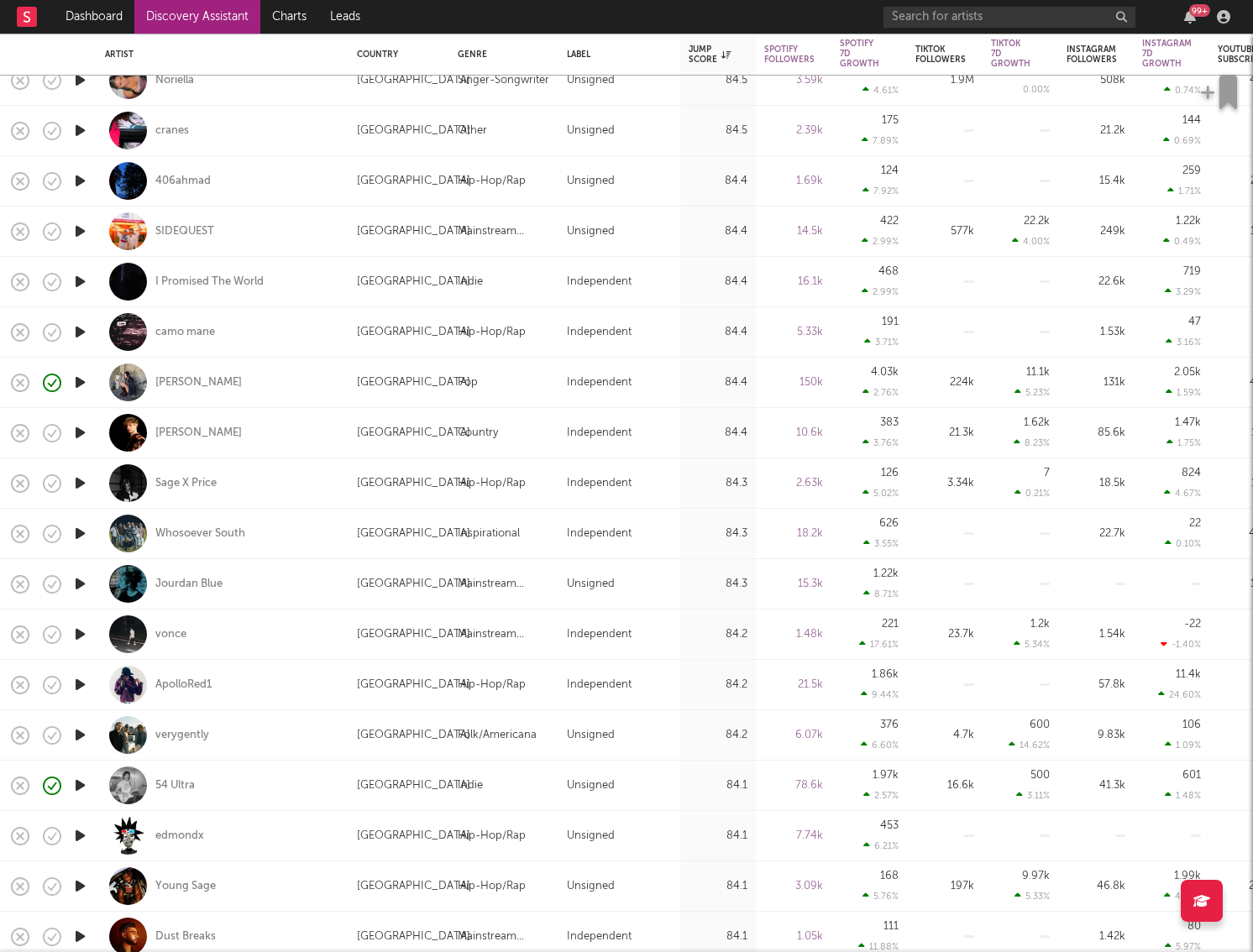
click at [78, 646] on icon "button" at bounding box center [80, 734] width 17 height 21
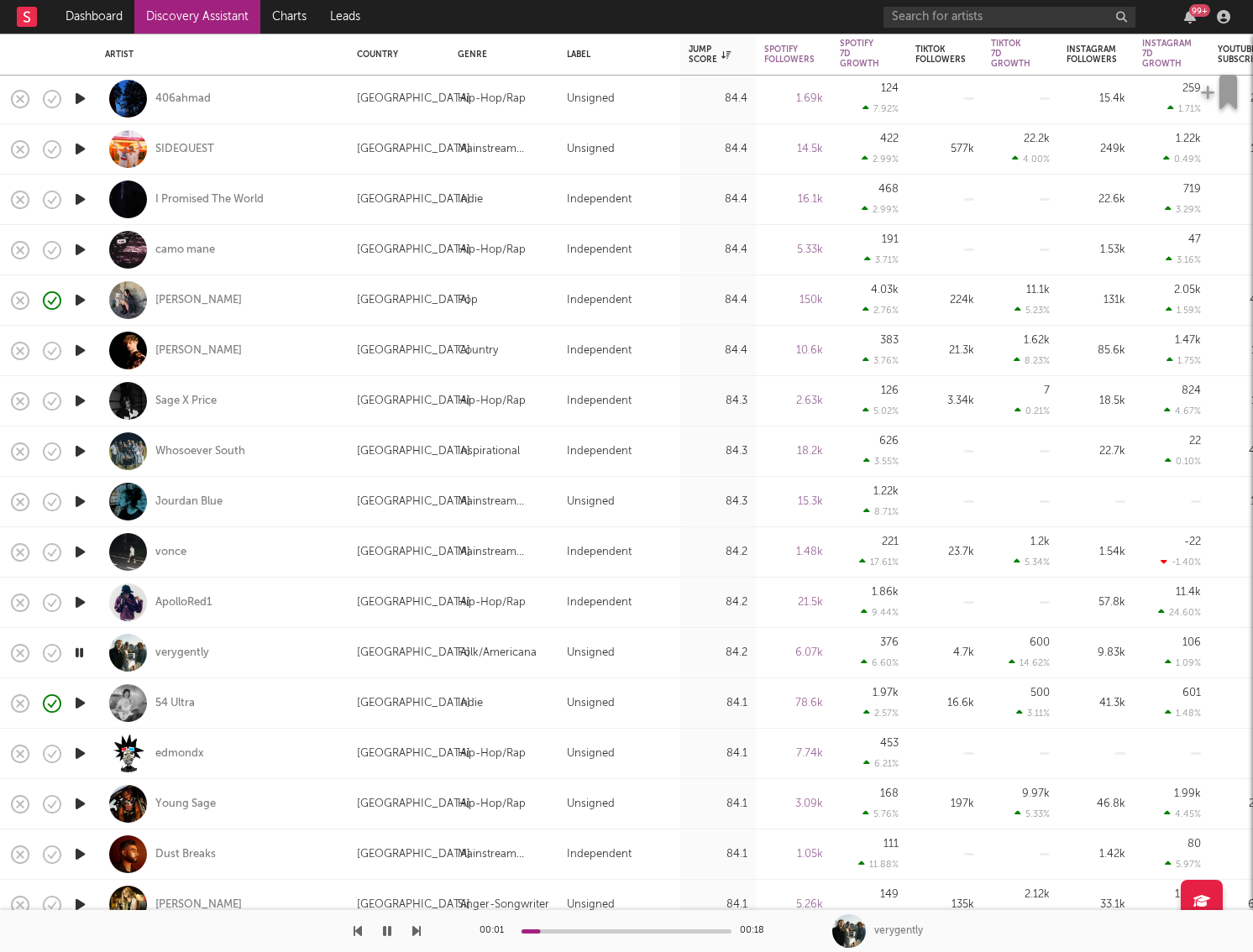
click at [79, 646] on icon "button" at bounding box center [80, 703] width 17 height 21
click at [81, 553] on icon "button" at bounding box center [80, 552] width 17 height 21
click at [82, 505] on icon "button" at bounding box center [80, 501] width 17 height 21
click at [82, 457] on icon "button" at bounding box center [80, 451] width 17 height 21
click at [79, 558] on icon "button" at bounding box center [80, 552] width 17 height 21
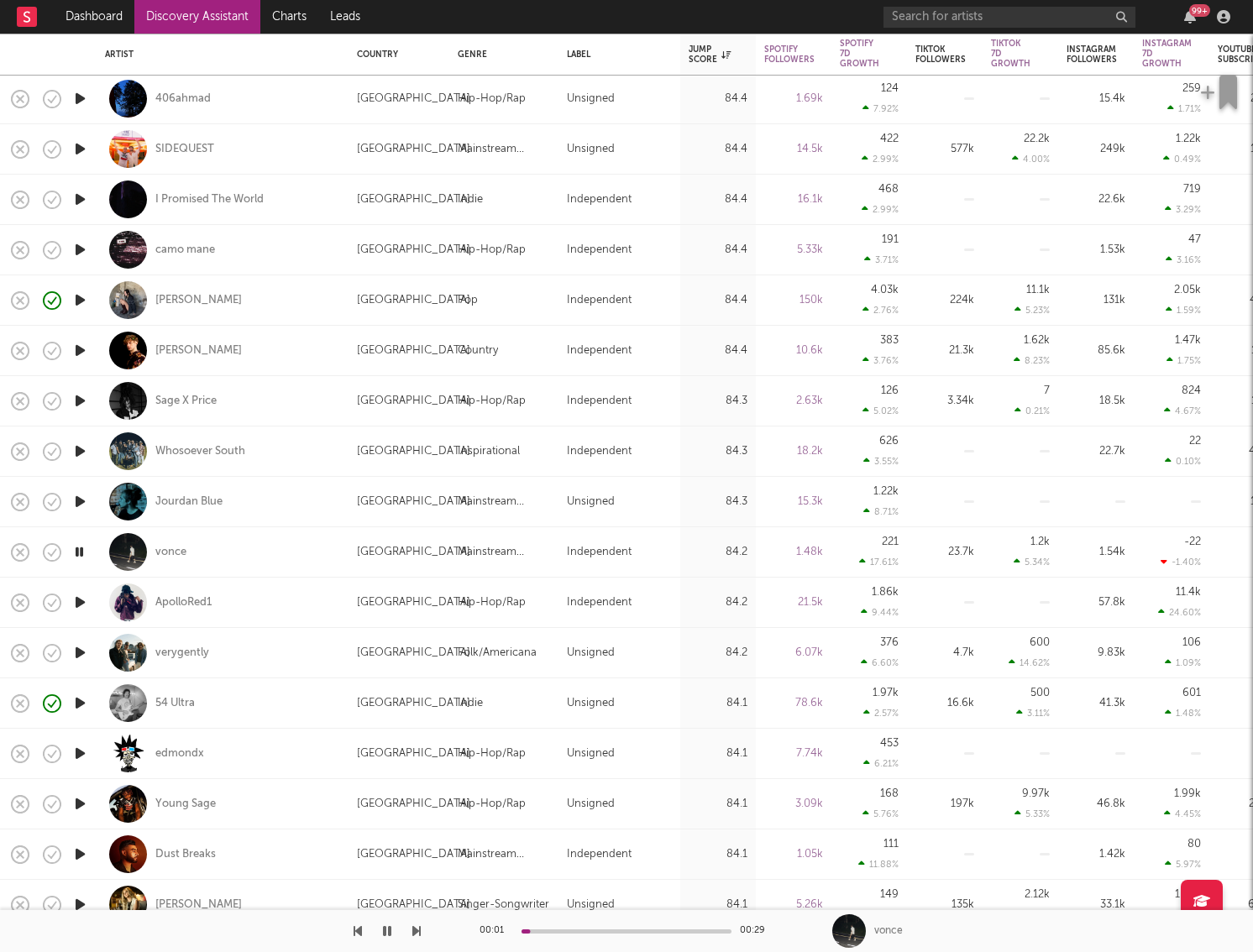
click at [84, 595] on icon "button" at bounding box center [80, 602] width 17 height 21
click at [77, 646] on icon "button" at bounding box center [80, 653] width 17 height 21
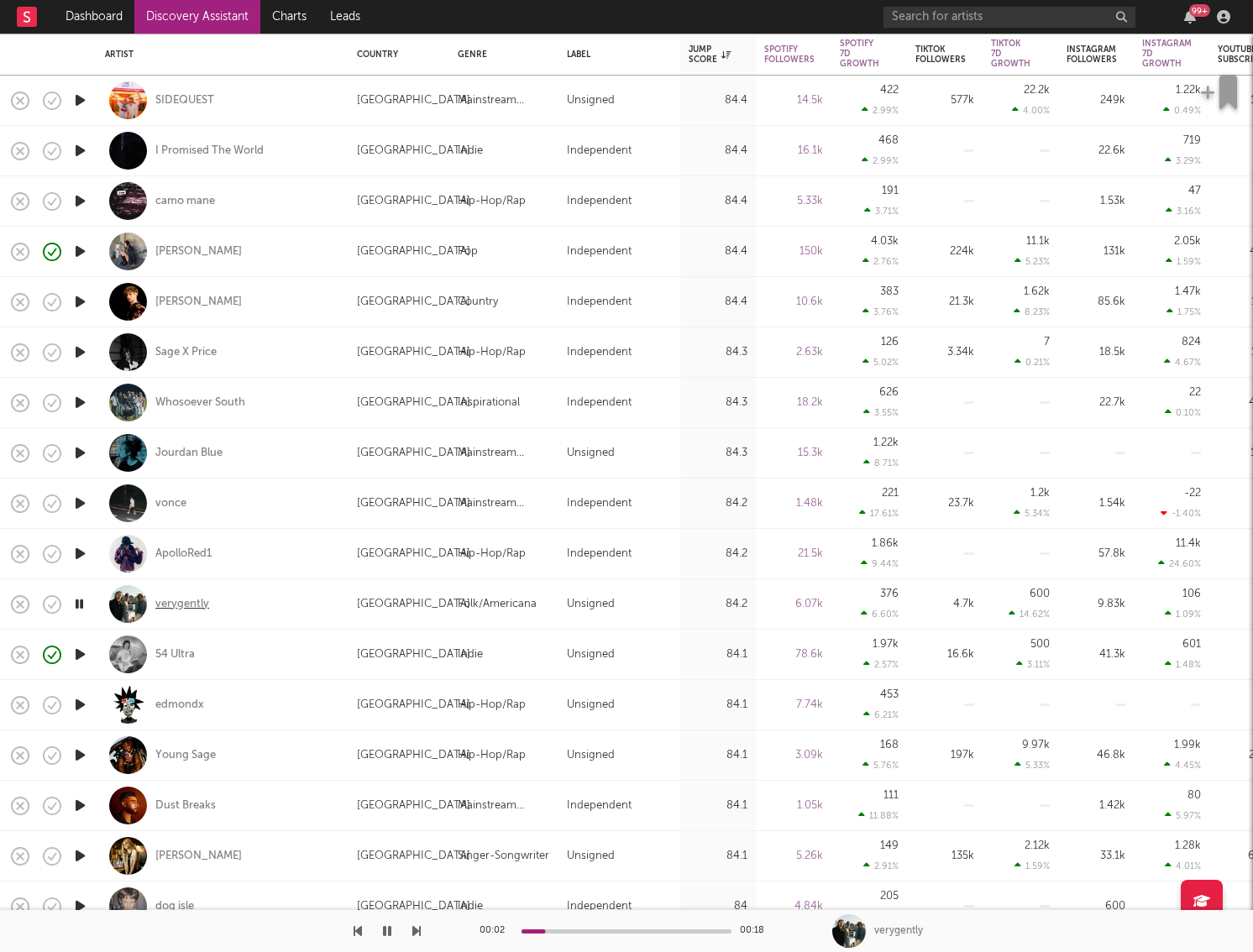
click at [166, 606] on div "verygently" at bounding box center [182, 604] width 54 height 16
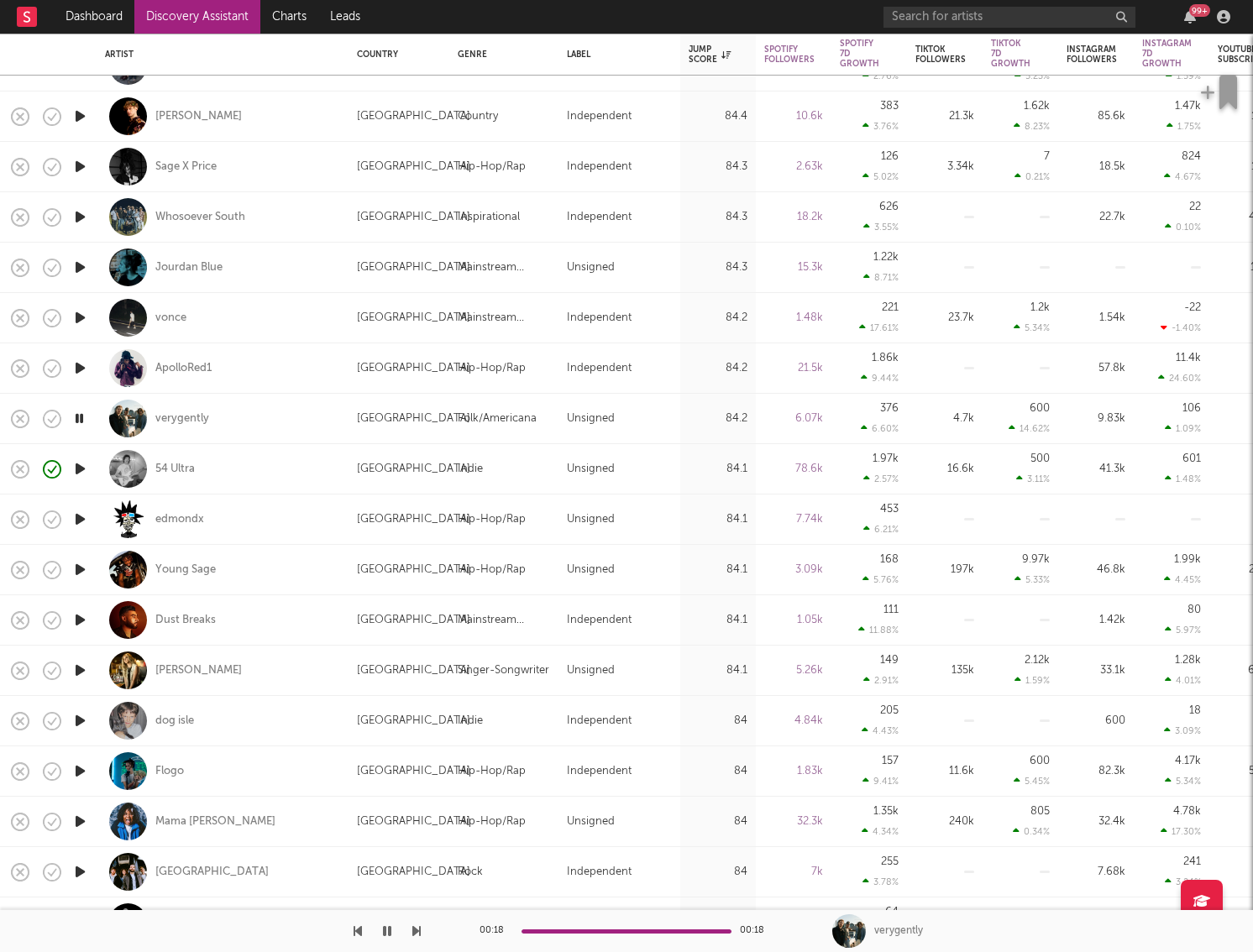
click at [79, 646] on icon "button" at bounding box center [80, 670] width 17 height 21
click at [190, 646] on div "[PERSON_NAME]" at bounding box center [199, 671] width 86 height 16
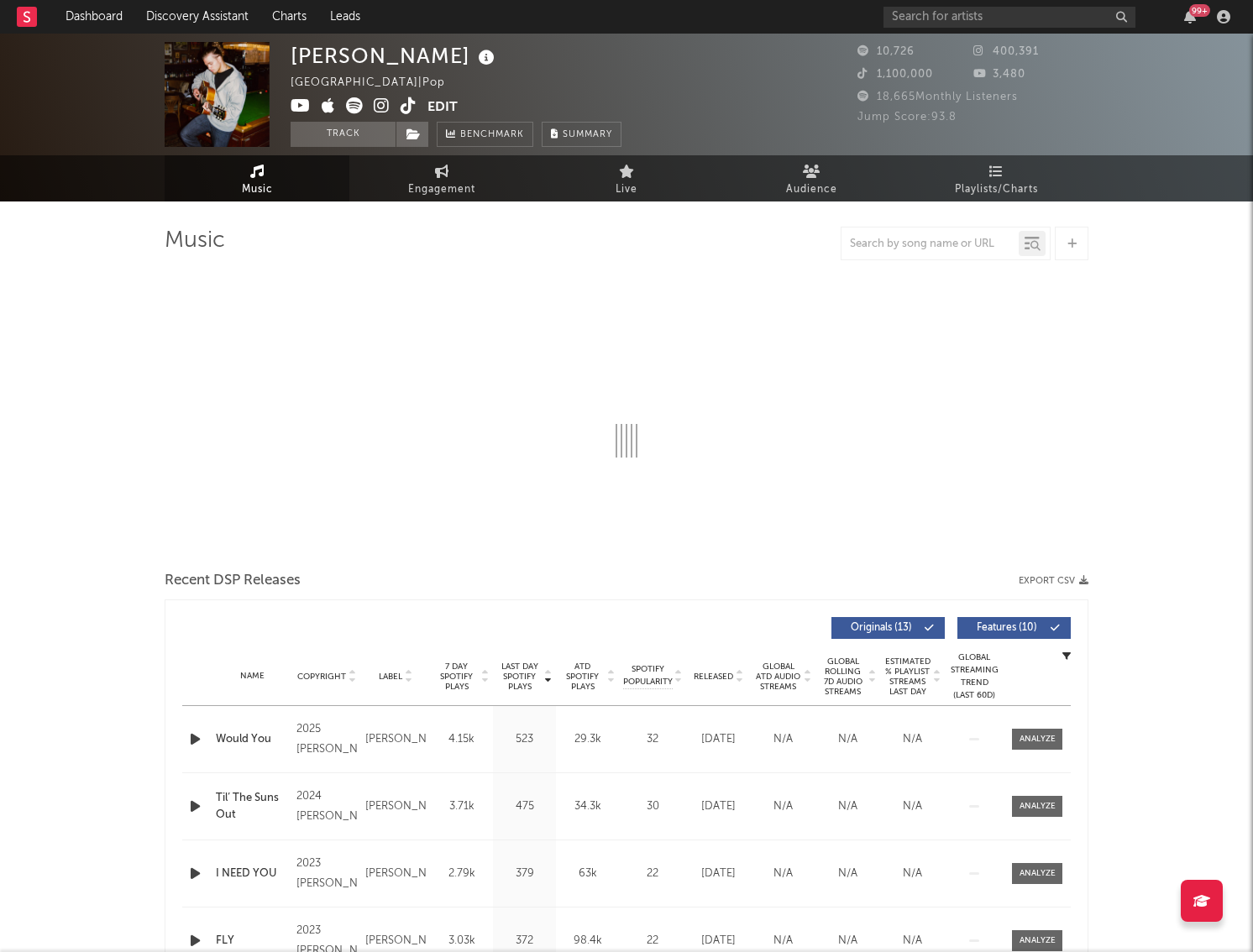
select select "1w"
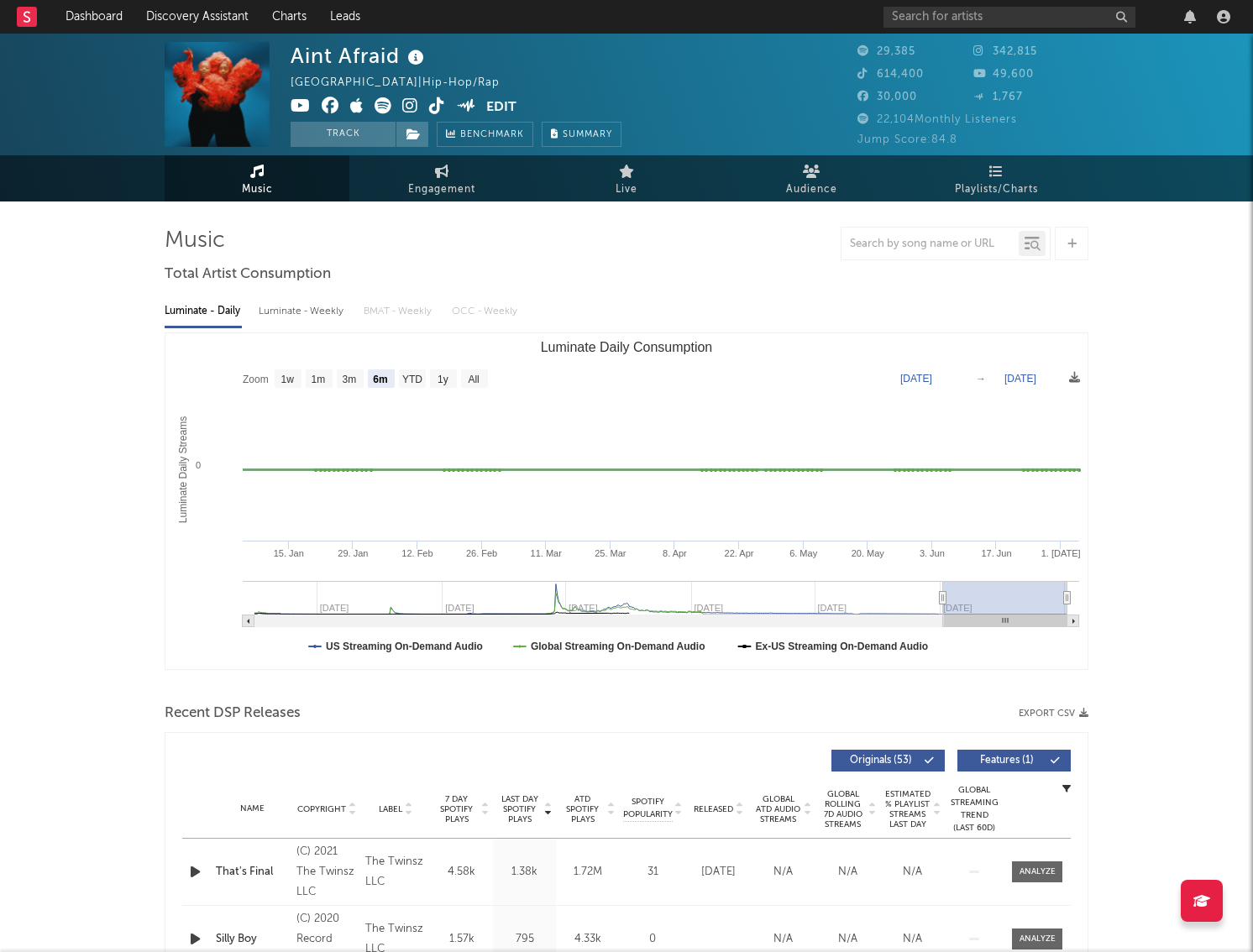
click at [490, 386] on rect "Luminate Daily Consumption" at bounding box center [627, 501] width 922 height 336
click at [486, 383] on rect "Luminate Daily Consumption" at bounding box center [474, 378] width 27 height 18
select select "All"
type input "2021-03-31"
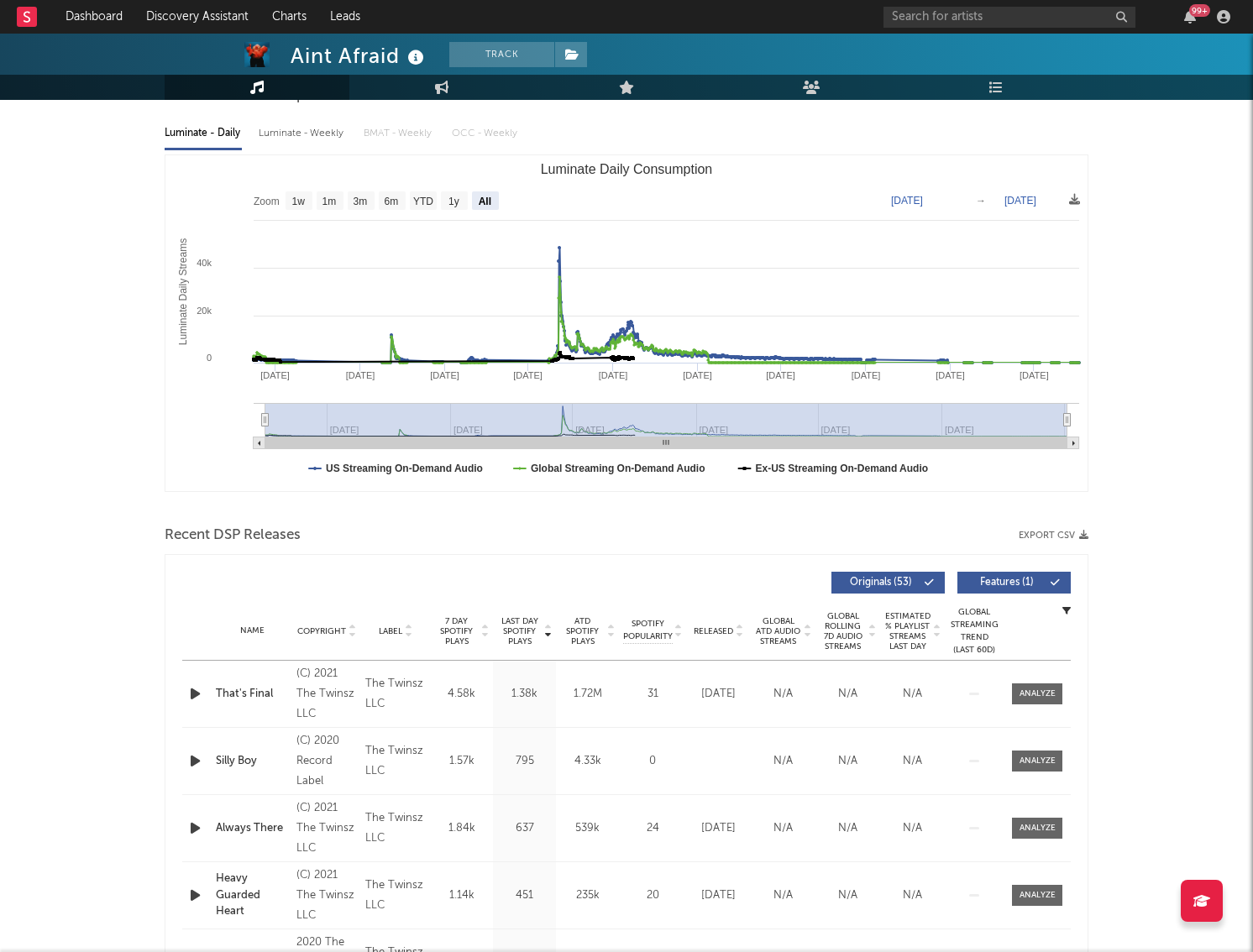
scroll to position [93, 0]
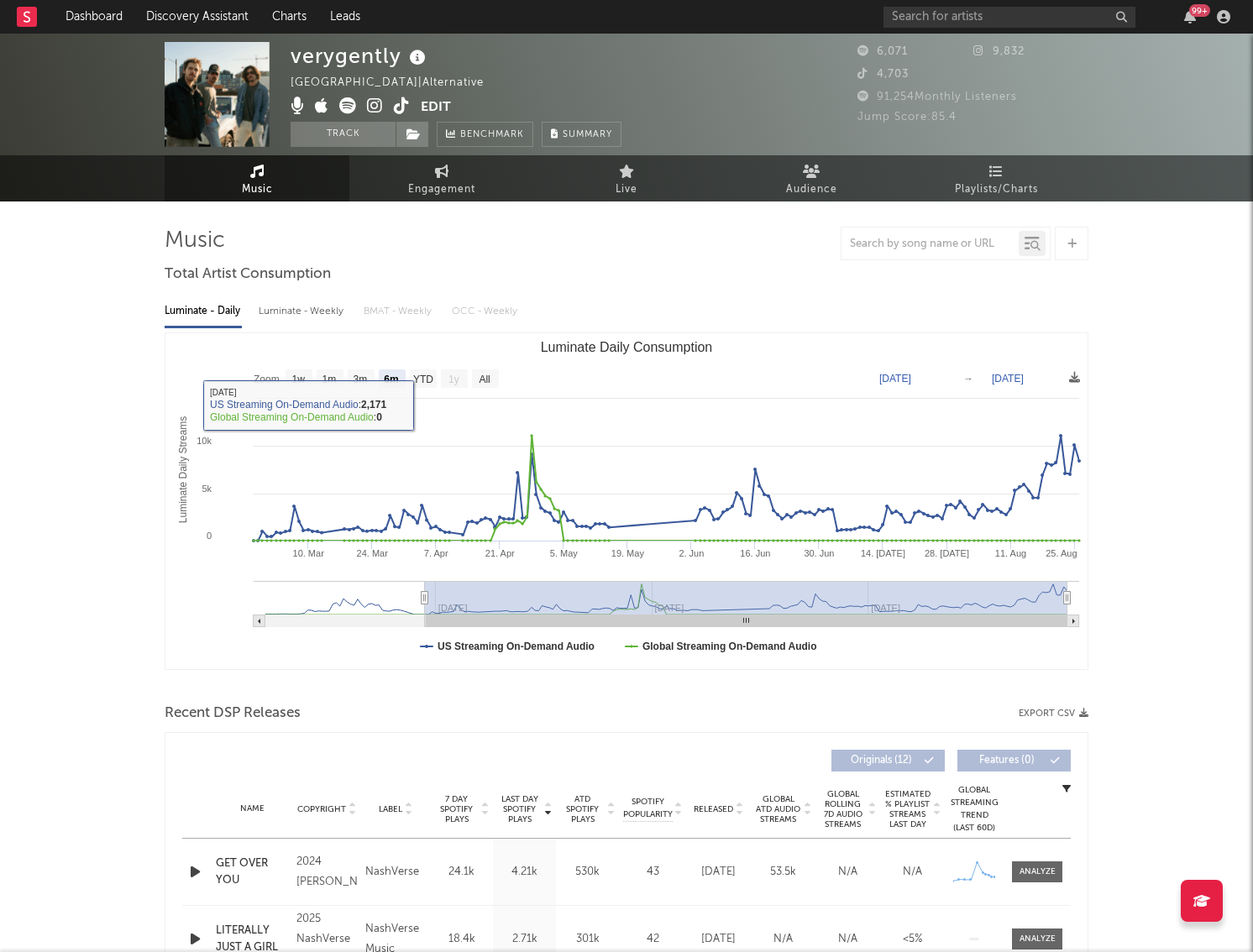
click at [497, 375] on rect "Luminate Daily Consumption" at bounding box center [484, 378] width 27 height 18
select select "All"
type input "2025-01-12"
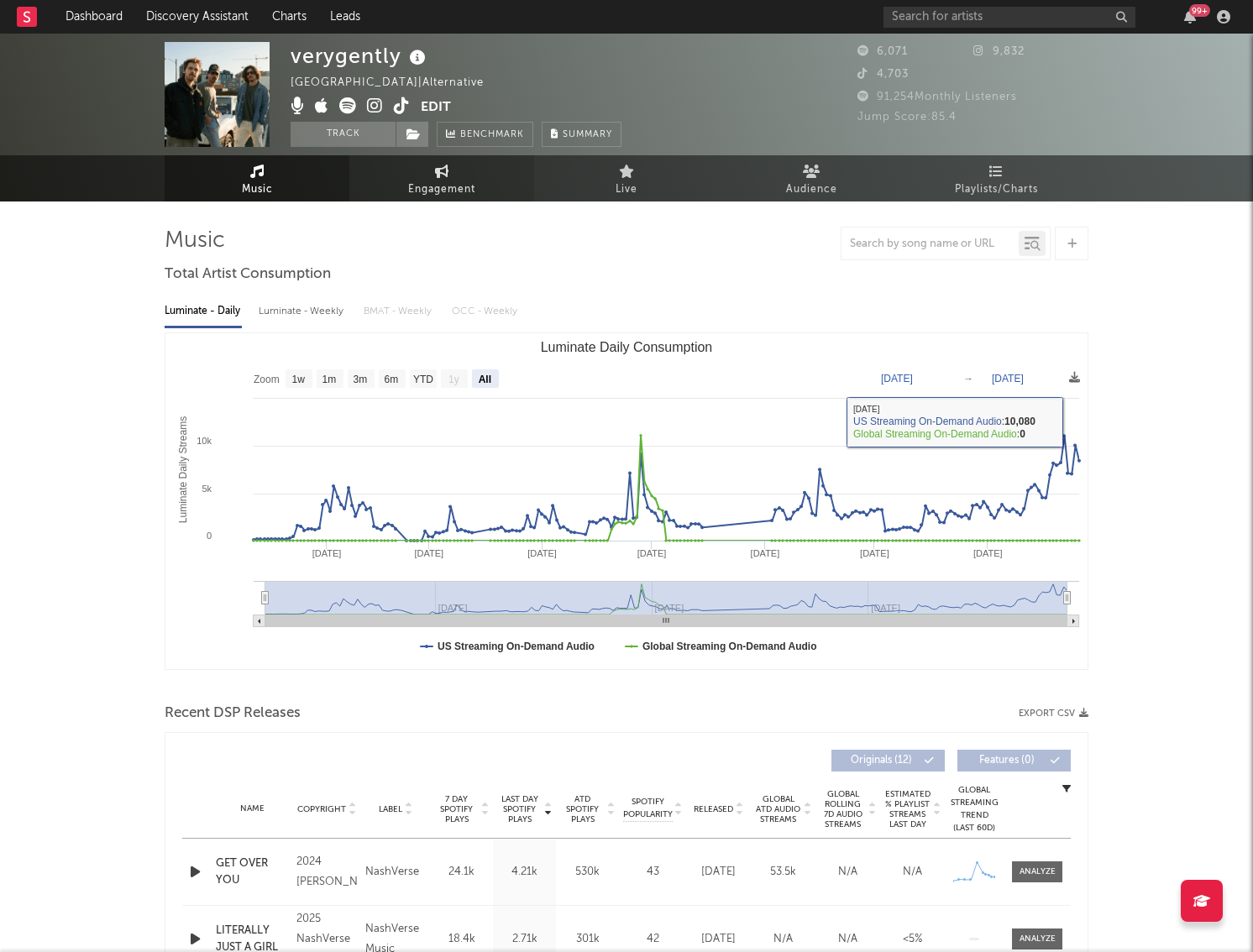
click at [408, 182] on span "Engagement" at bounding box center [442, 189] width 67 height 20
select select "1w"
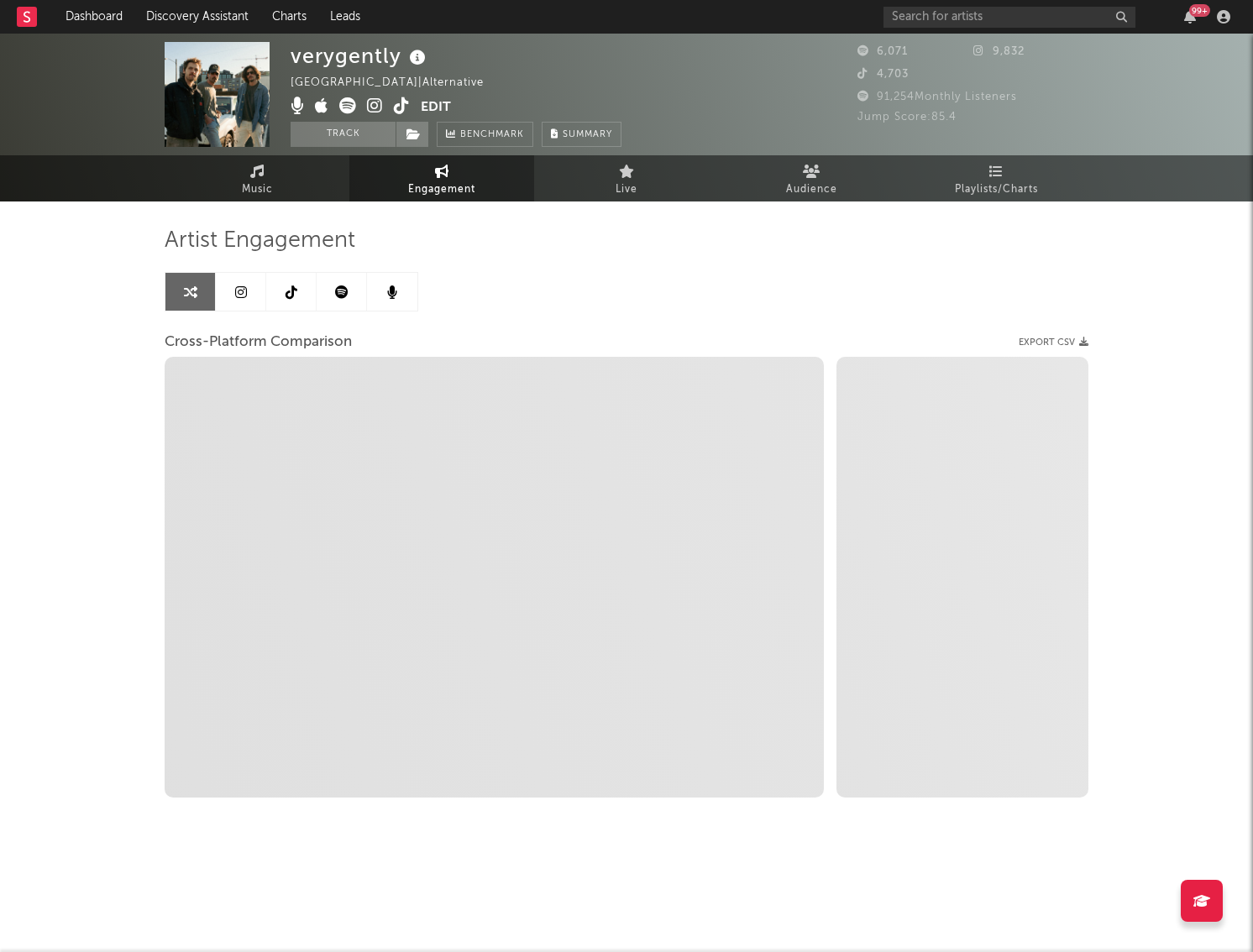
select select "1m"
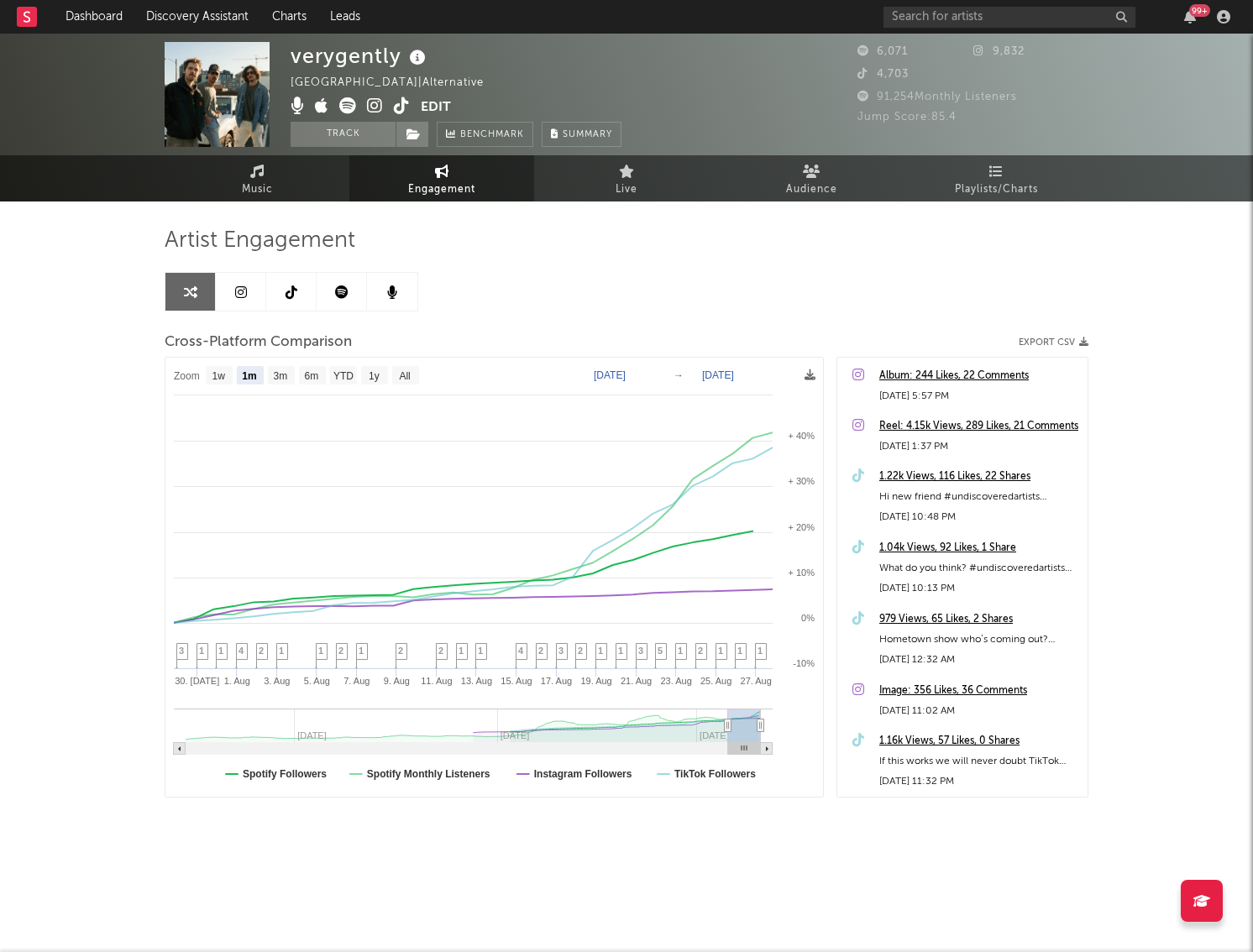
click at [233, 285] on link at bounding box center [241, 292] width 50 height 38
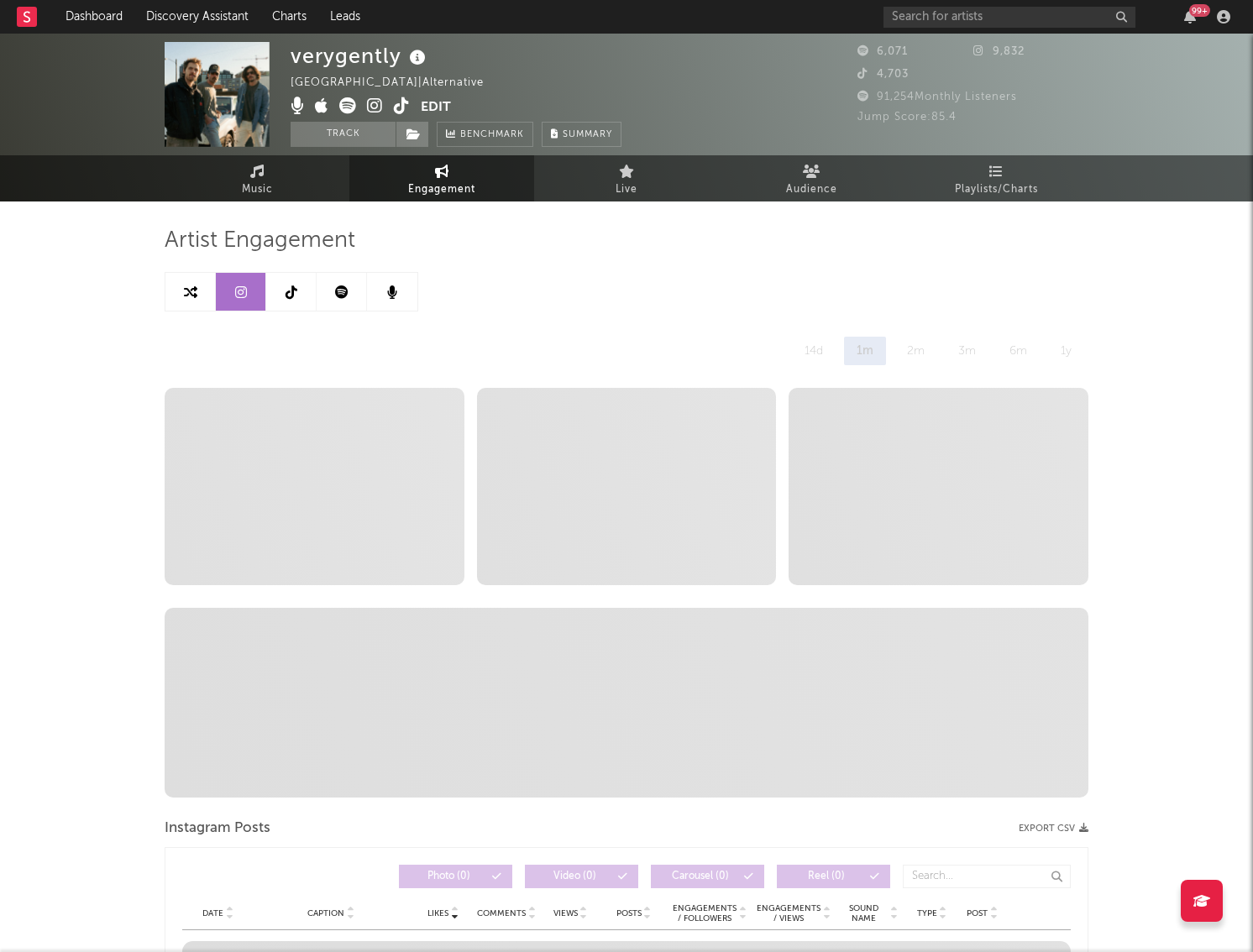
select select "6m"
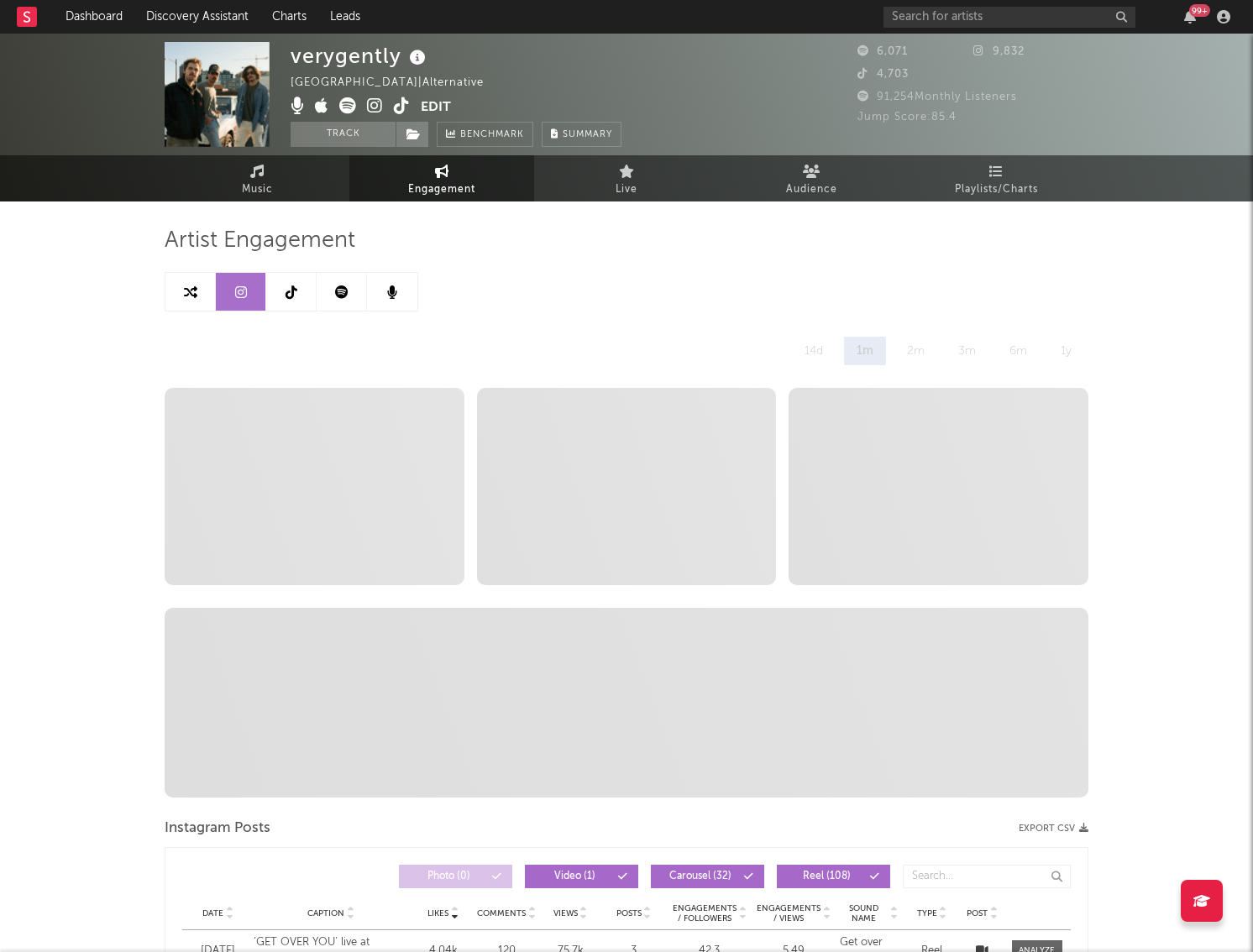
click at [273, 238] on span "Artist Engagement" at bounding box center [260, 240] width 191 height 20
click at [290, 245] on span "Artist Engagement" at bounding box center [260, 240] width 191 height 20
select select "1m"
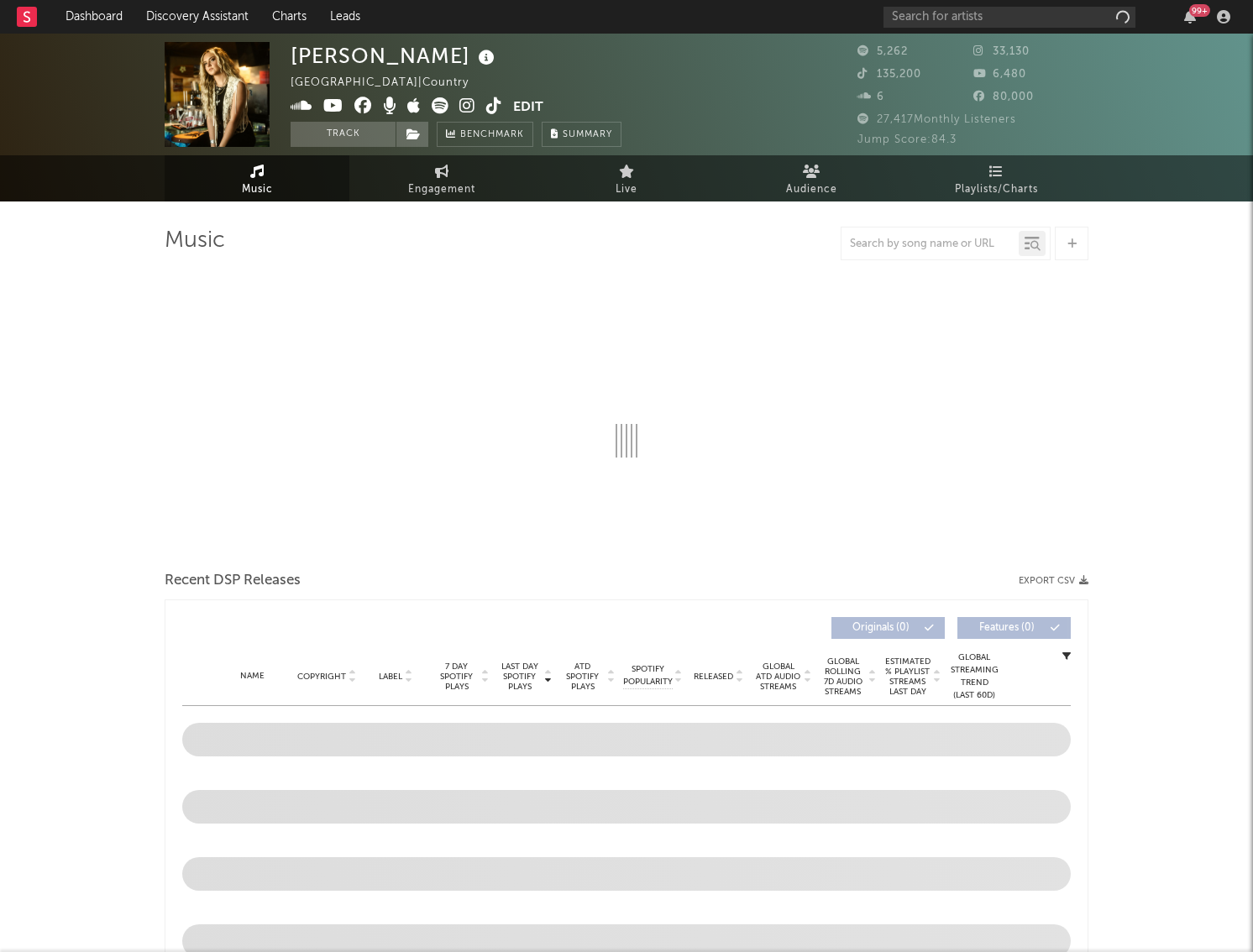
select select "1w"
